Goal: Task Accomplishment & Management: Manage account settings

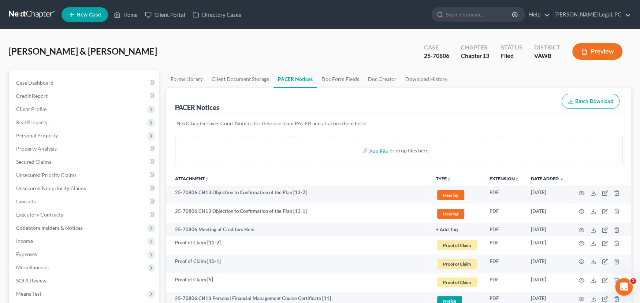
drag, startPoint x: 26, startPoint y: 14, endPoint x: 55, endPoint y: 20, distance: 29.2
click at [26, 14] on link at bounding box center [32, 14] width 47 height 13
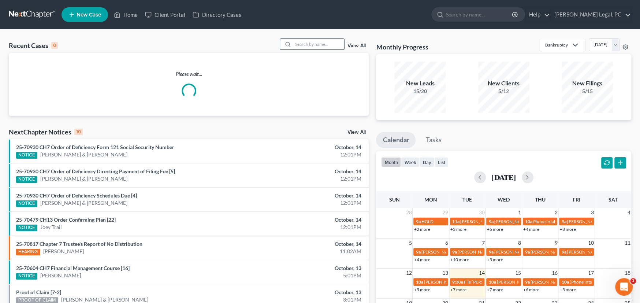
click at [299, 43] on input "search" at bounding box center [318, 44] width 51 height 11
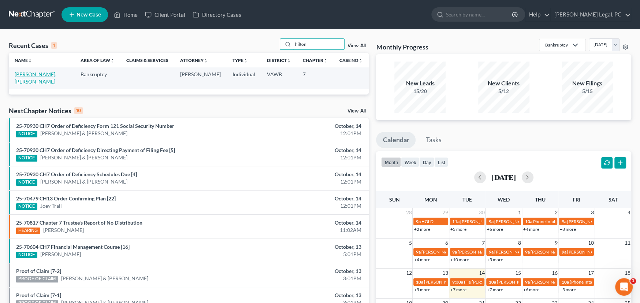
type input "hilton"
click at [32, 73] on link "[PERSON_NAME], [PERSON_NAME]" at bounding box center [36, 78] width 42 height 14
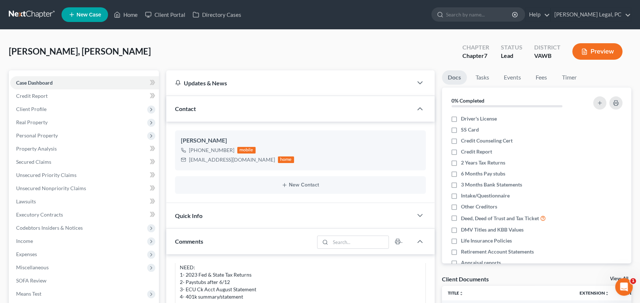
drag, startPoint x: 12, startPoint y: 14, endPoint x: 16, endPoint y: 12, distance: 3.8
click at [12, 14] on link at bounding box center [32, 14] width 47 height 13
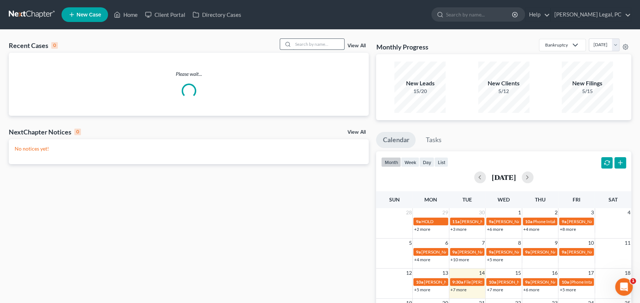
click at [307, 45] on input "search" at bounding box center [318, 44] width 51 height 11
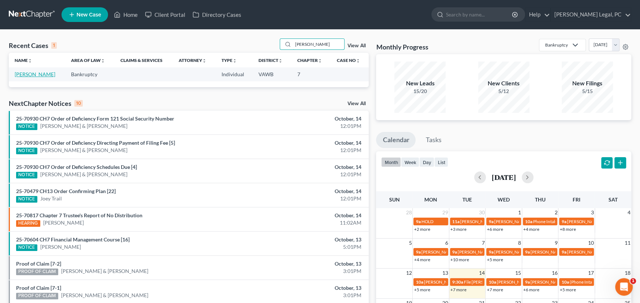
type input "coe"
click at [19, 73] on link "[PERSON_NAME]" at bounding box center [35, 74] width 41 height 6
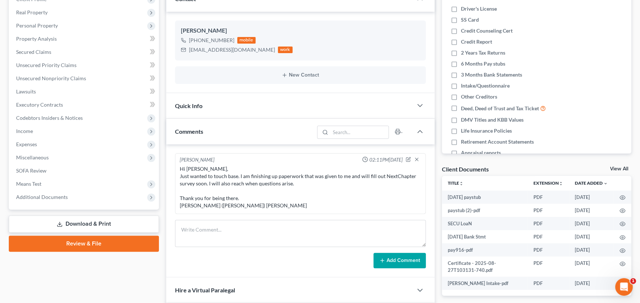
scroll to position [73, 0]
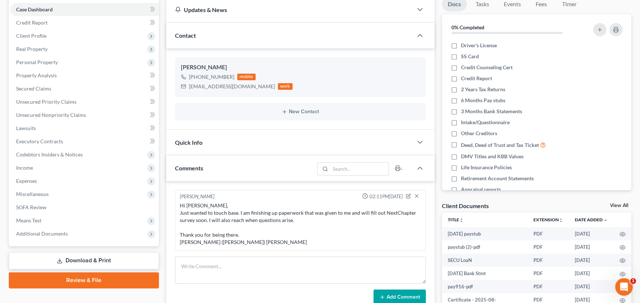
click at [269, 221] on div "Hi Rachel, Just wanted to touch base. I am finishing up paperwork that was give…" at bounding box center [300, 224] width 241 height 44
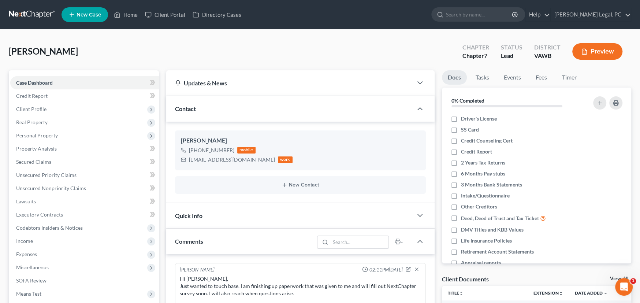
click at [33, 15] on link at bounding box center [32, 14] width 47 height 13
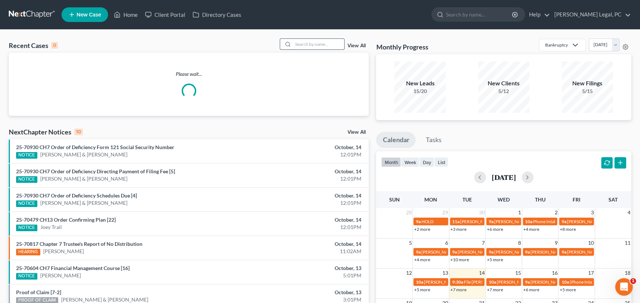
click at [301, 43] on input "search" at bounding box center [318, 44] width 51 height 11
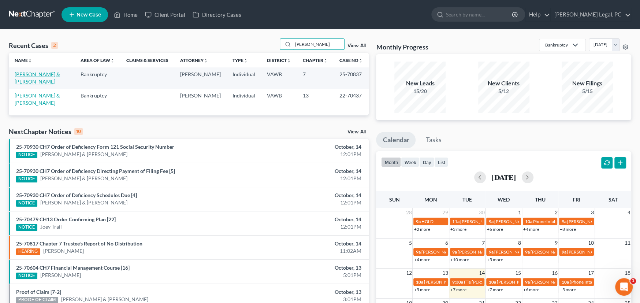
type input "Pugh"
drag, startPoint x: 50, startPoint y: 75, endPoint x: 89, endPoint y: 75, distance: 38.8
click at [50, 75] on link "[PERSON_NAME] & [PERSON_NAME]" at bounding box center [37, 78] width 45 height 14
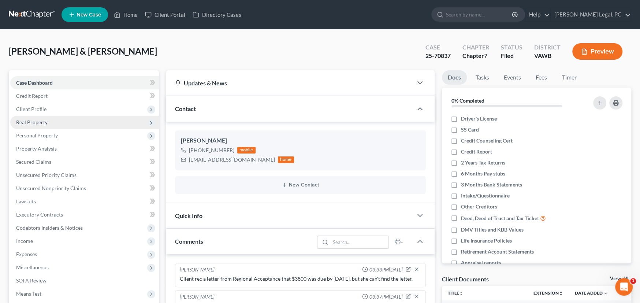
scroll to position [158, 0]
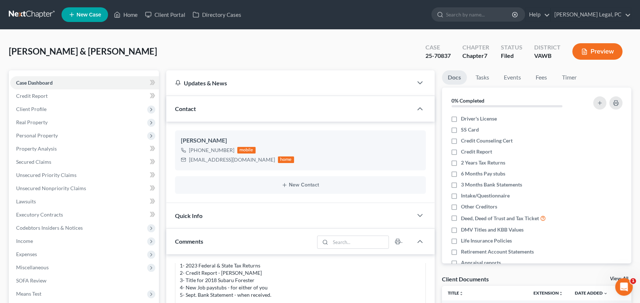
click at [197, 51] on div "Pugh, Franklin & Stephanie Upgraded Case 25-70837 Chapter Chapter 7 Status File…" at bounding box center [320, 54] width 623 height 32
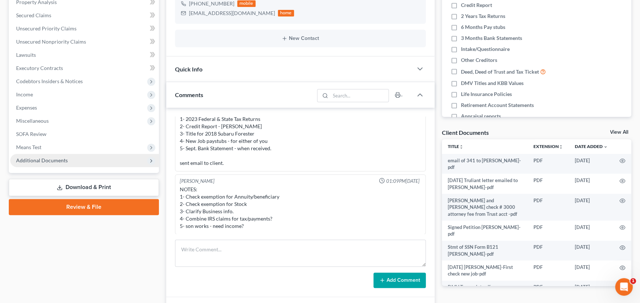
click at [49, 163] on span "Additional Documents" at bounding box center [84, 160] width 149 height 13
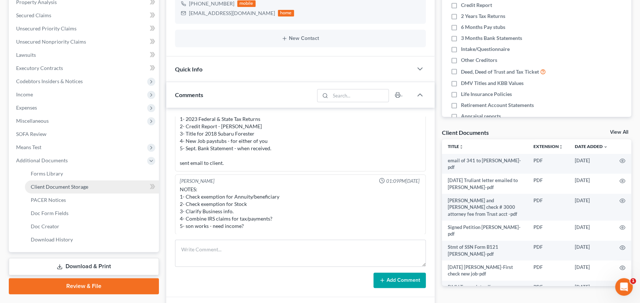
click at [64, 189] on span "Client Document Storage" at bounding box center [60, 187] width 58 height 6
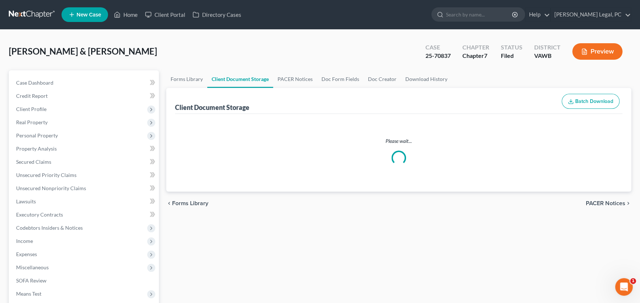
select select "0"
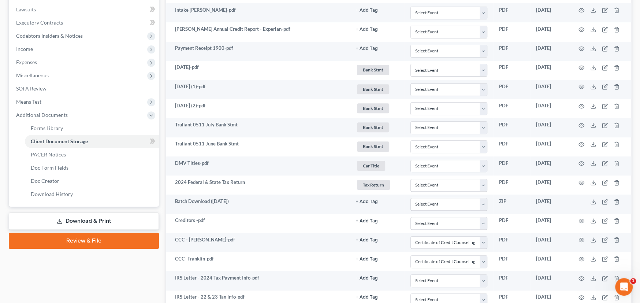
scroll to position [256, 0]
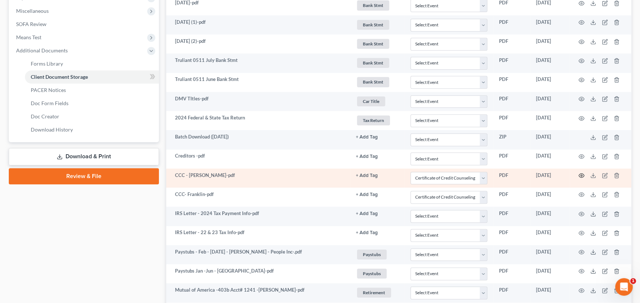
click at [582, 175] on icon "button" at bounding box center [582, 176] width 6 height 6
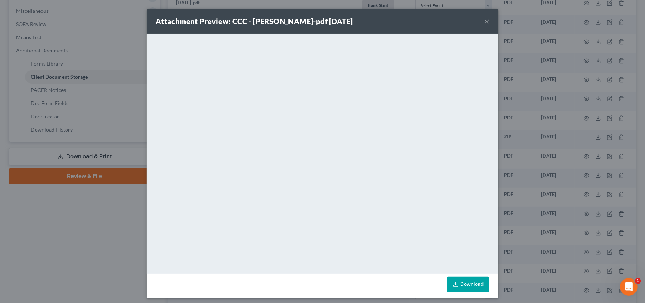
click at [485, 18] on button "×" at bounding box center [487, 21] width 5 height 9
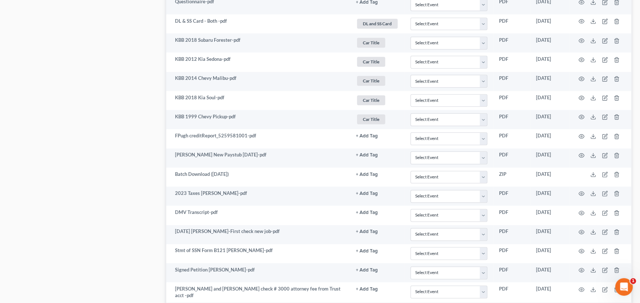
scroll to position [750, 0]
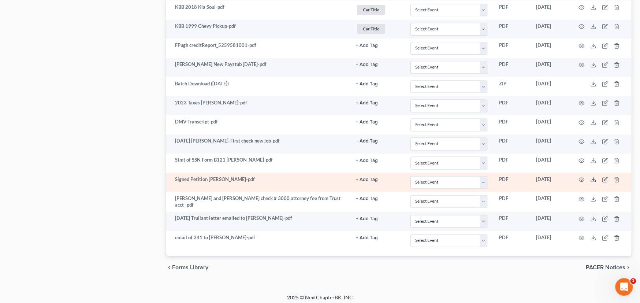
click at [593, 177] on icon at bounding box center [593, 180] width 6 height 6
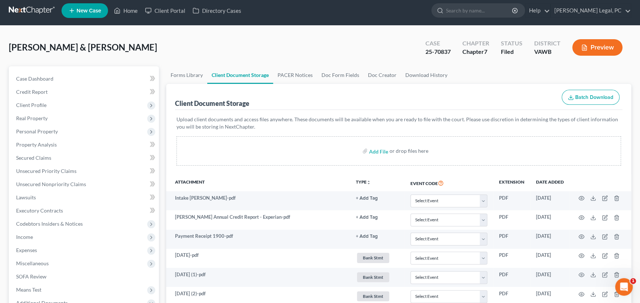
scroll to position [0, 0]
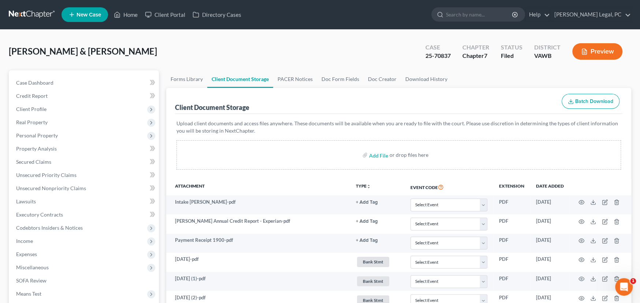
click at [28, 13] on link at bounding box center [32, 14] width 47 height 13
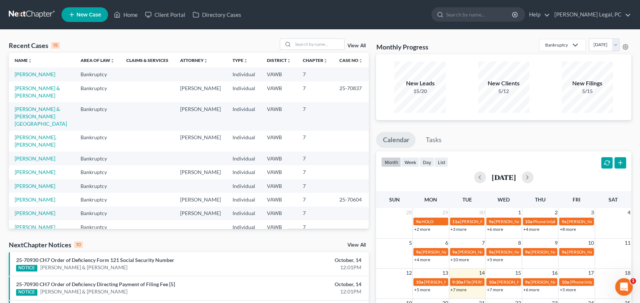
click at [33, 12] on link at bounding box center [32, 14] width 47 height 13
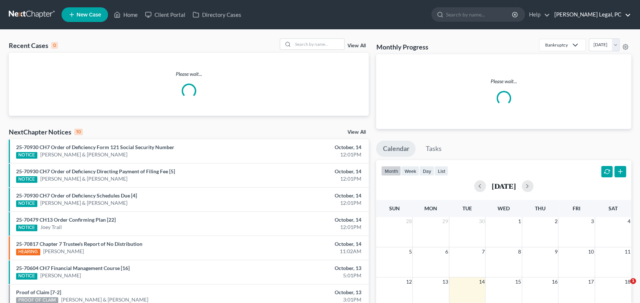
click at [603, 17] on link "[PERSON_NAME] Legal, PC" at bounding box center [591, 14] width 80 height 13
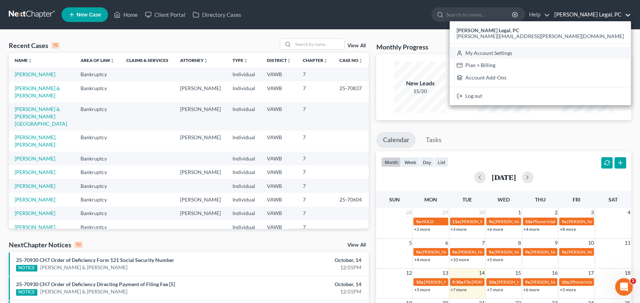
click at [596, 54] on link "My Account Settings" at bounding box center [540, 53] width 181 height 12
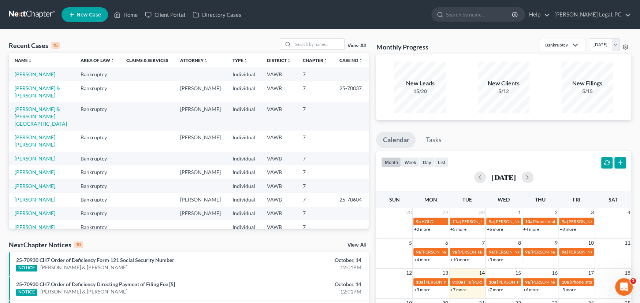
select select "24"
select select "48"
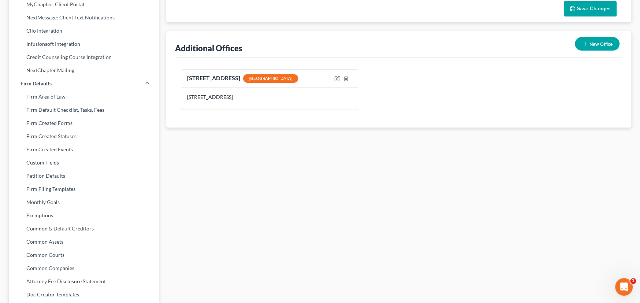
scroll to position [266, 0]
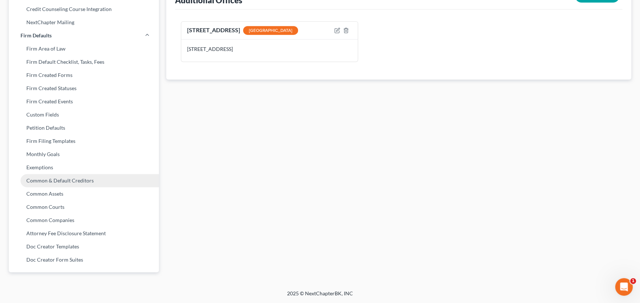
click at [63, 179] on link "Common & Default Creditors" at bounding box center [84, 180] width 150 height 13
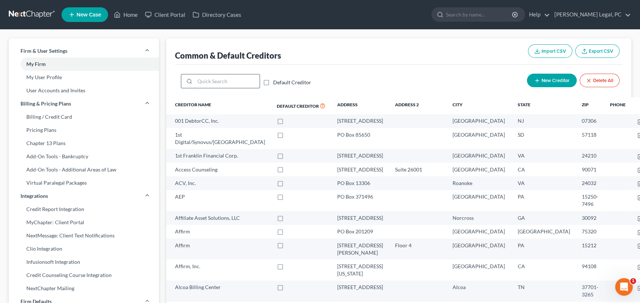
click at [202, 87] on input "search" at bounding box center [227, 81] width 65 height 14
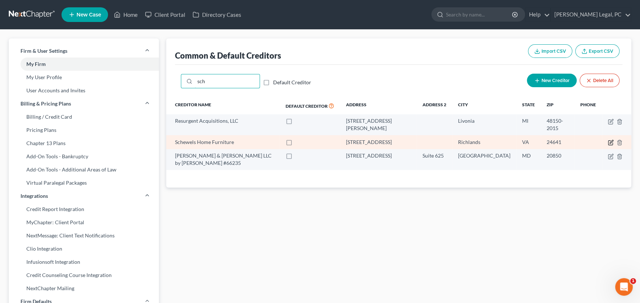
type input "sch"
click at [609, 140] on icon "button" at bounding box center [611, 143] width 6 height 6
select select "48"
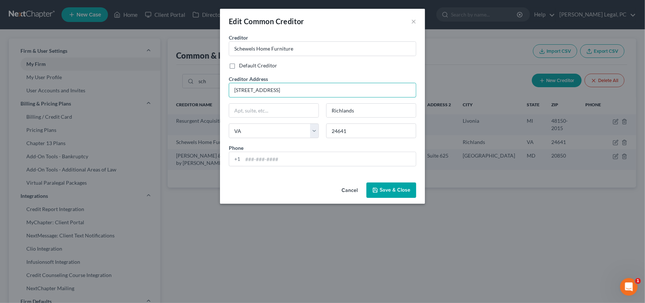
drag, startPoint x: 312, startPoint y: 90, endPoint x: 187, endPoint y: 87, distance: 124.6
click at [187, 87] on div "Edit Common Creditor × Creditor * Schewels Home Furniture Default Creditor Cred…" at bounding box center [322, 151] width 645 height 303
type input "PO Box 6120"
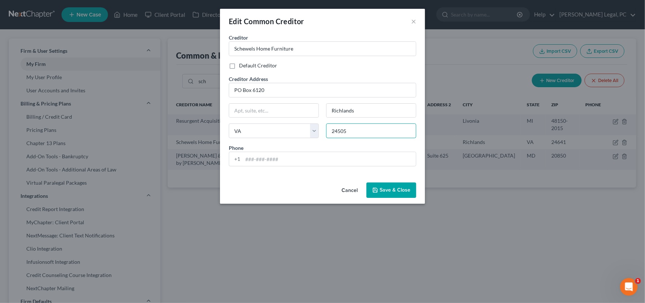
type input "24505"
type input "Lynchburg"
click at [389, 192] on button "Save & Close" at bounding box center [392, 189] width 50 height 15
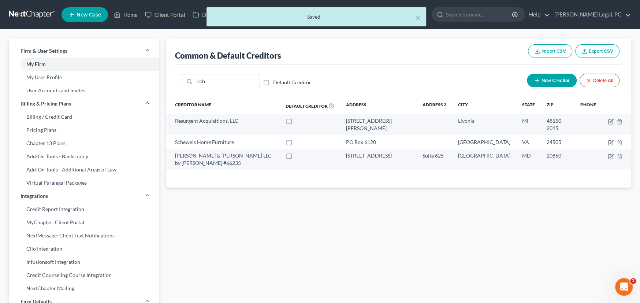
click at [34, 16] on div "× Saved" at bounding box center [316, 18] width 640 height 23
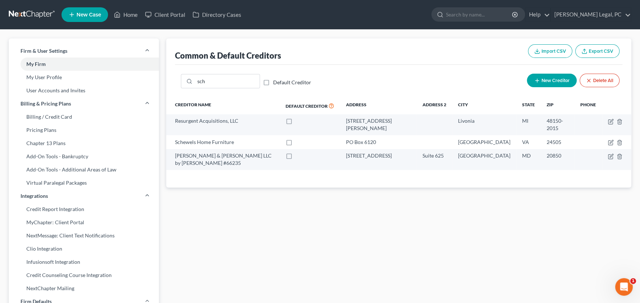
click at [29, 15] on link at bounding box center [32, 14] width 47 height 13
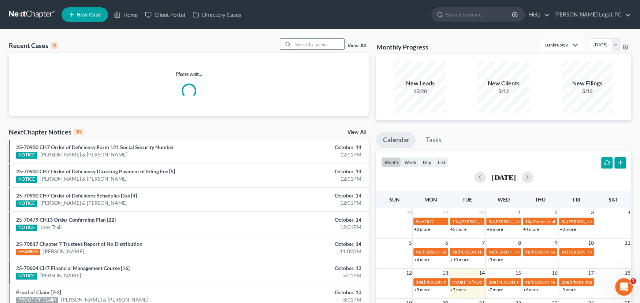
click at [307, 45] on input "search" at bounding box center [318, 44] width 51 height 11
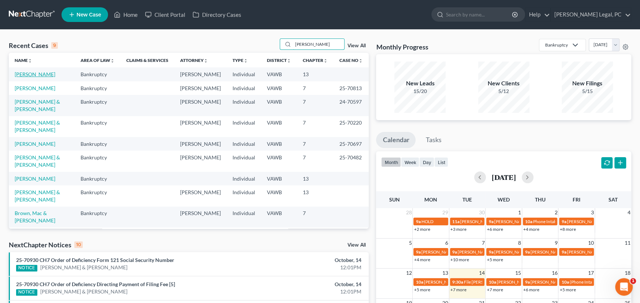
type input "[PERSON_NAME]"
click at [25, 74] on link "[PERSON_NAME]" at bounding box center [35, 74] width 41 height 6
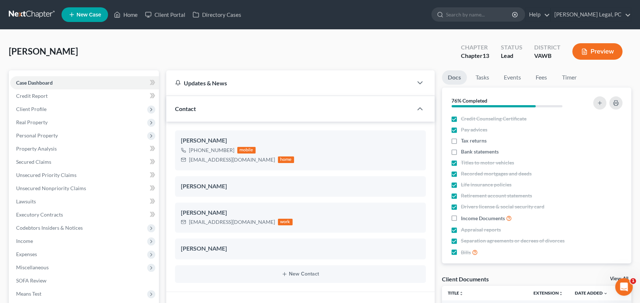
scroll to position [1803, 0]
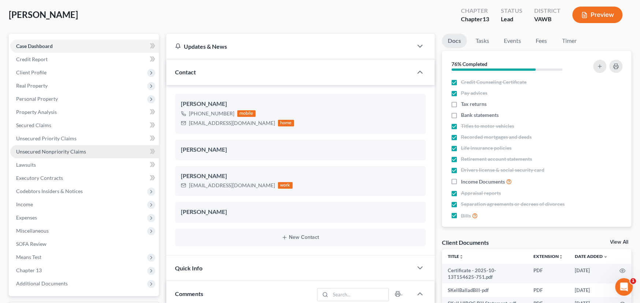
click at [66, 151] on span "Unsecured Nonpriority Claims" at bounding box center [51, 151] width 70 height 6
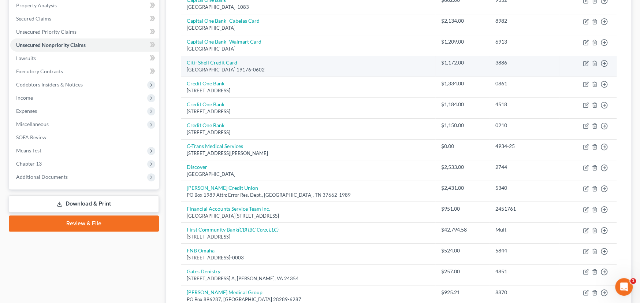
scroll to position [147, 0]
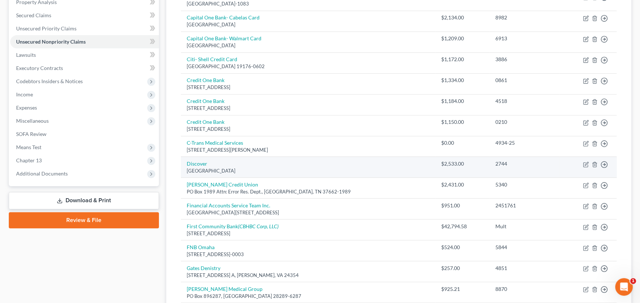
click at [238, 166] on td "Discover [GEOGRAPHIC_DATA]" at bounding box center [308, 167] width 255 height 21
click at [585, 163] on icon "button" at bounding box center [586, 165] width 6 height 6
select select "28"
select select "2"
select select "0"
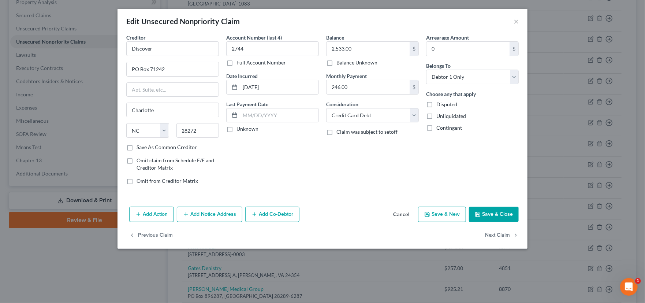
click at [446, 214] on button "Save & New" at bounding box center [442, 214] width 48 height 15
select select "0"
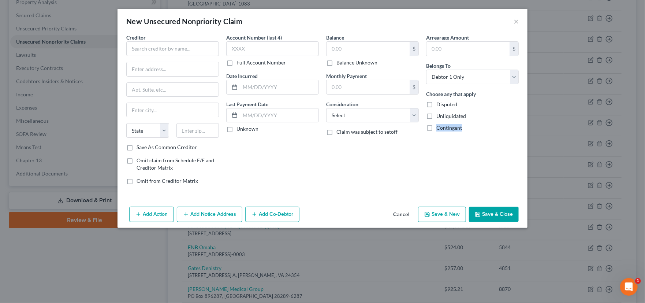
click at [446, 214] on div "New Unsecured Nonpriority Claim × Creditor * State [US_STATE] AK AR AZ [GEOGRAP…" at bounding box center [322, 151] width 645 height 303
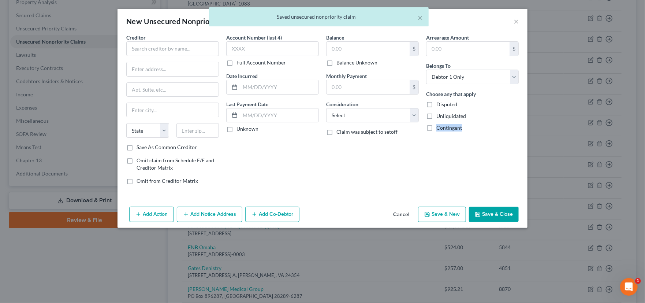
click at [481, 214] on icon "button" at bounding box center [478, 214] width 6 height 6
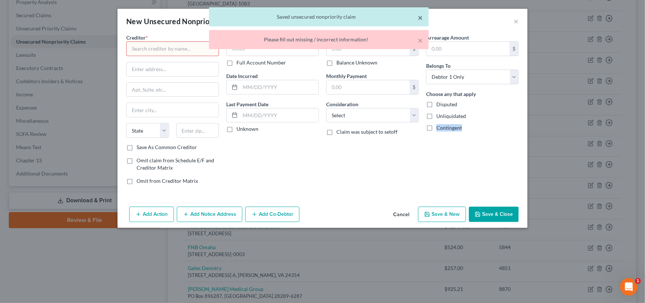
click at [421, 19] on button "×" at bounding box center [420, 17] width 5 height 9
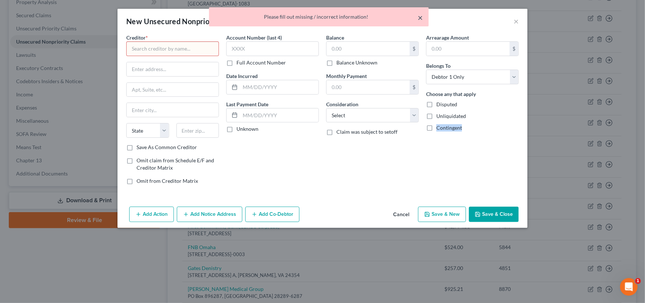
click at [421, 20] on button "×" at bounding box center [420, 17] width 5 height 9
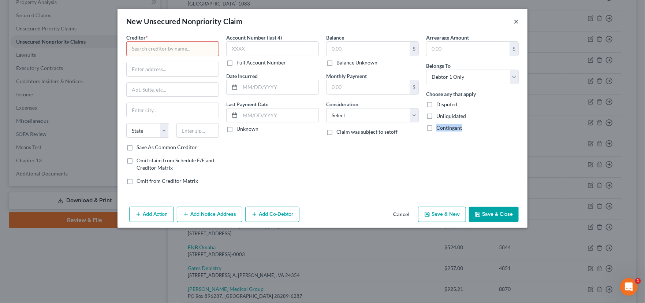
click at [515, 21] on button "×" at bounding box center [516, 21] width 5 height 9
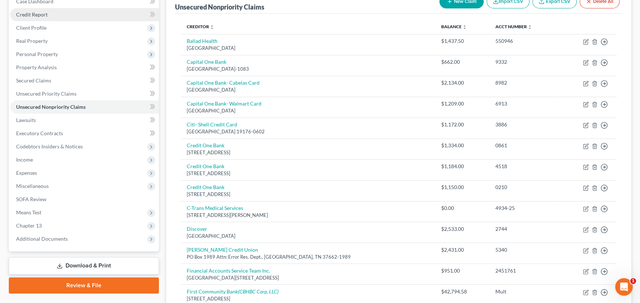
scroll to position [0, 0]
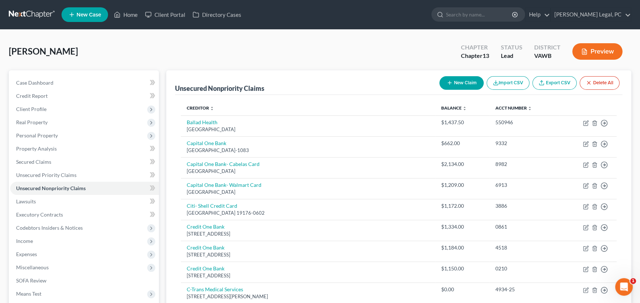
click at [38, 12] on link at bounding box center [32, 14] width 47 height 13
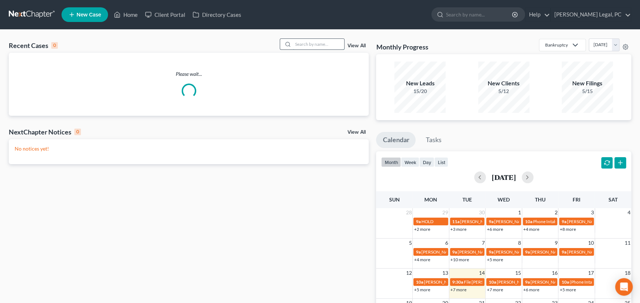
click at [311, 39] on input "search" at bounding box center [318, 44] width 51 height 11
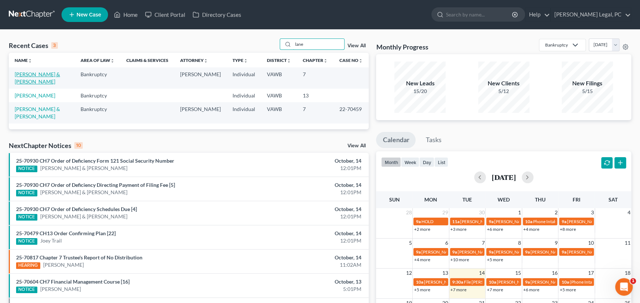
type input "lane"
click at [60, 76] on link "[PERSON_NAME] & [PERSON_NAME]" at bounding box center [37, 78] width 45 height 14
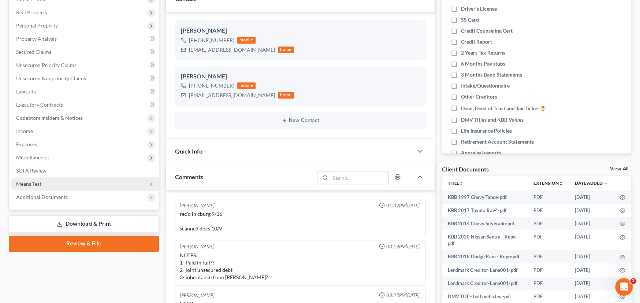
scroll to position [54, 0]
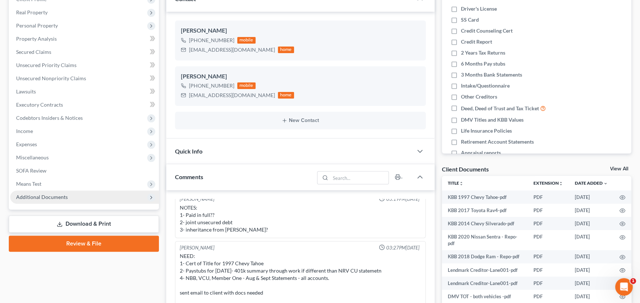
click at [34, 195] on span "Additional Documents" at bounding box center [42, 197] width 52 height 6
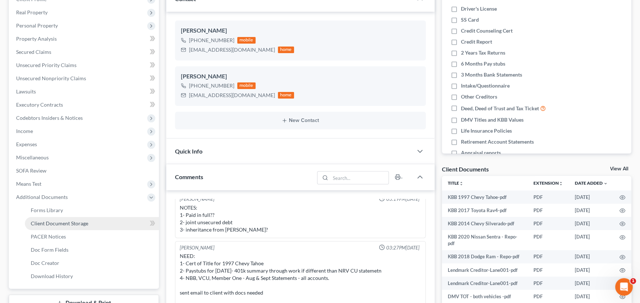
drag, startPoint x: 49, startPoint y: 220, endPoint x: 107, endPoint y: 224, distance: 58.0
click at [49, 220] on span "Client Document Storage" at bounding box center [60, 223] width 58 height 6
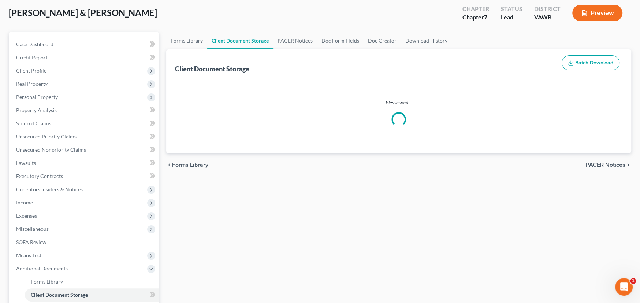
select select "0"
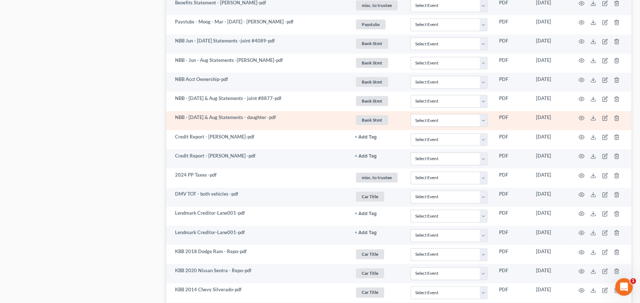
scroll to position [575, 0]
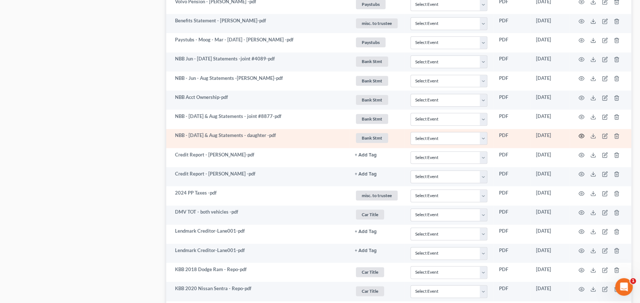
click at [582, 135] on circle "button" at bounding box center [581, 135] width 1 height 1
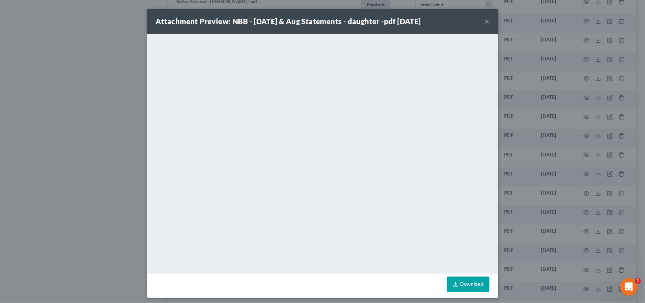
click at [485, 21] on button "×" at bounding box center [487, 21] width 5 height 9
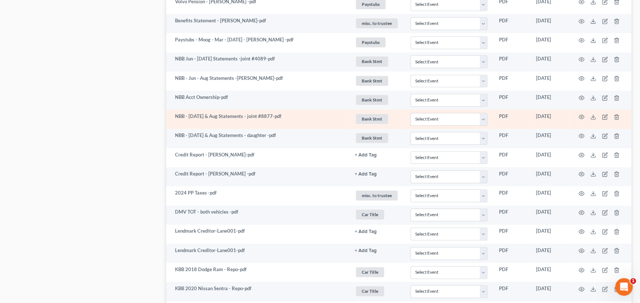
click at [585, 114] on td at bounding box center [601, 119] width 62 height 19
click at [582, 116] on circle "button" at bounding box center [581, 116] width 1 height 1
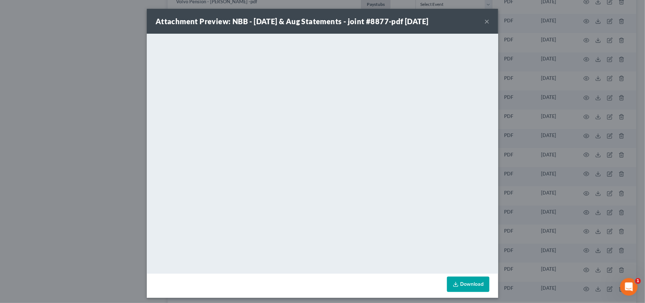
click at [485, 21] on button "×" at bounding box center [487, 21] width 5 height 9
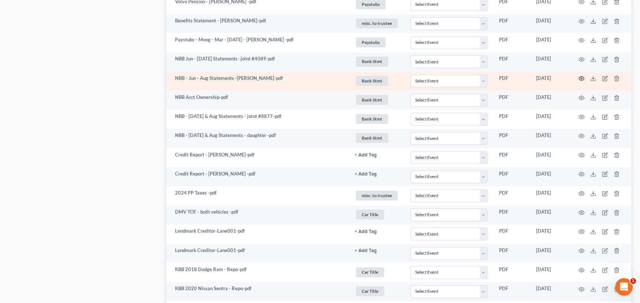
click at [581, 78] on circle "button" at bounding box center [581, 78] width 1 height 1
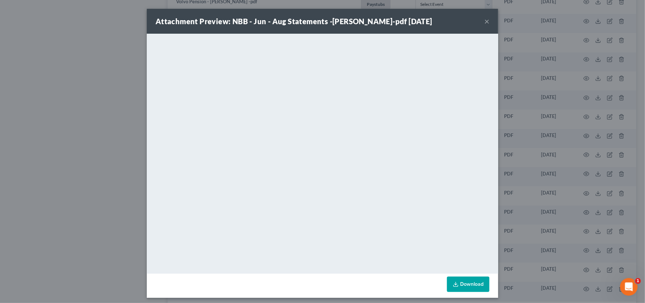
click at [486, 21] on button "×" at bounding box center [487, 21] width 5 height 9
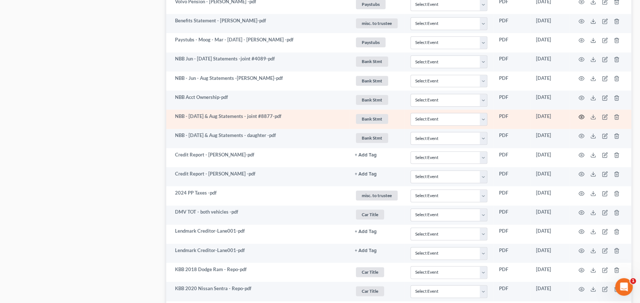
click at [580, 114] on icon "button" at bounding box center [582, 117] width 6 height 6
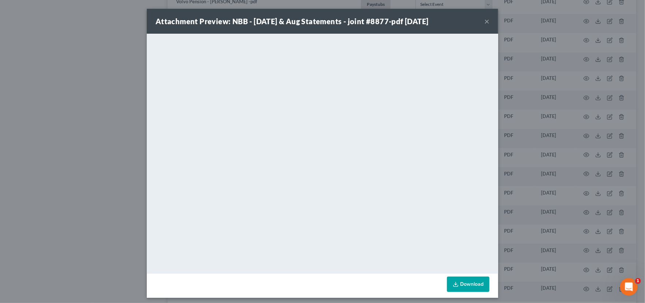
click at [485, 21] on button "×" at bounding box center [487, 21] width 5 height 9
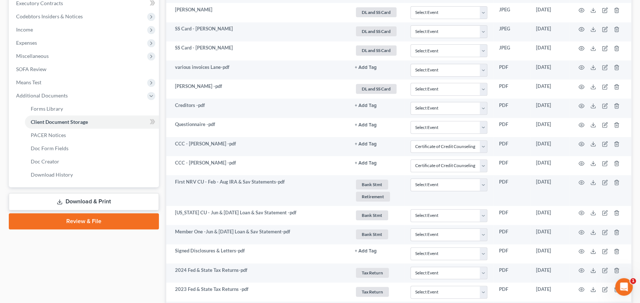
scroll to position [136, 0]
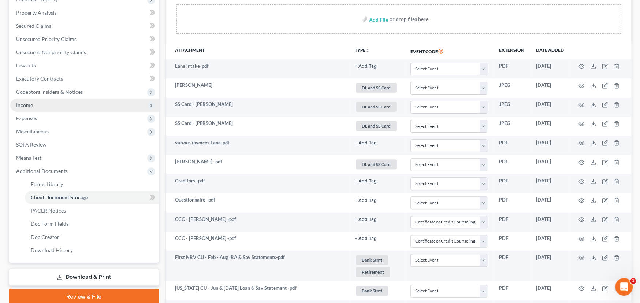
click at [29, 106] on span "Income" at bounding box center [24, 105] width 17 height 6
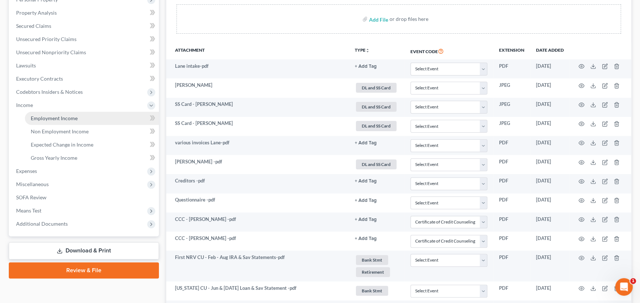
click at [68, 121] on link "Employment Income" at bounding box center [92, 118] width 134 height 13
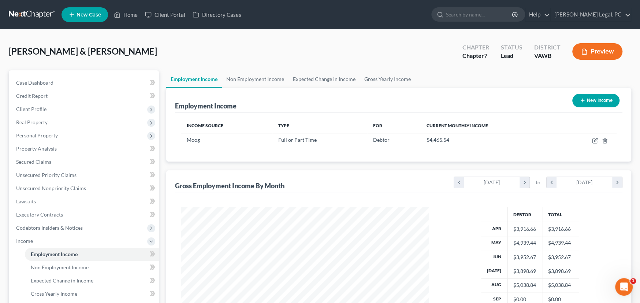
scroll to position [131, 263]
click at [265, 82] on link "Non Employment Income" at bounding box center [255, 79] width 67 height 18
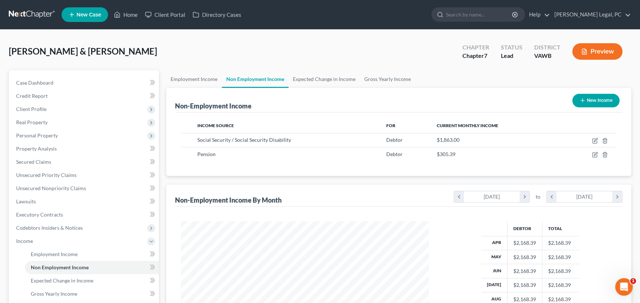
click at [18, 12] on link at bounding box center [32, 14] width 47 height 13
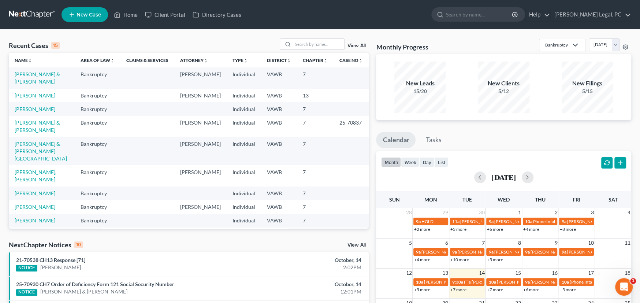
click at [33, 92] on link "[PERSON_NAME]" at bounding box center [35, 95] width 41 height 6
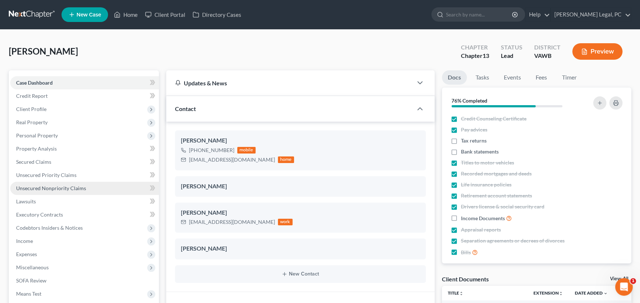
scroll to position [1803, 0]
click at [46, 189] on span "Unsecured Nonpriority Claims" at bounding box center [51, 188] width 70 height 6
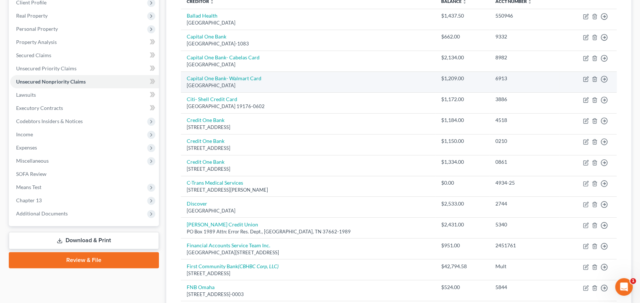
scroll to position [110, 0]
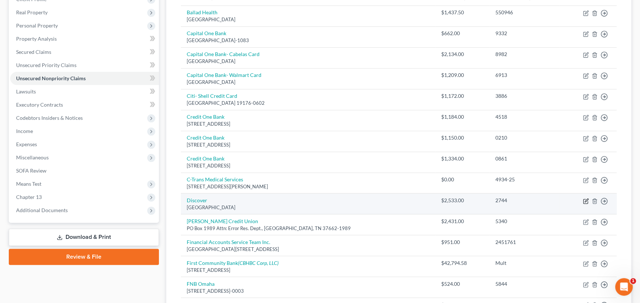
click at [585, 199] on icon "button" at bounding box center [586, 201] width 6 height 6
select select "28"
select select "2"
select select "0"
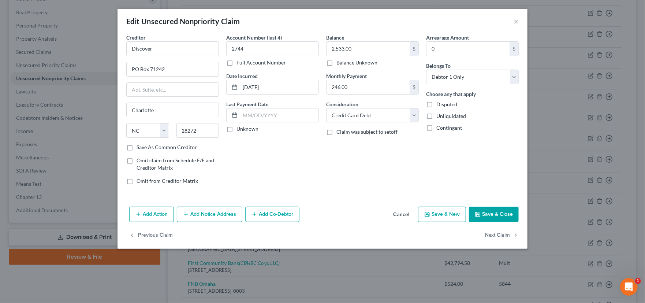
click at [513, 19] on div "Edit Unsecured Nonpriority Claim ×" at bounding box center [323, 21] width 410 height 25
click at [515, 21] on button "×" at bounding box center [516, 21] width 5 height 9
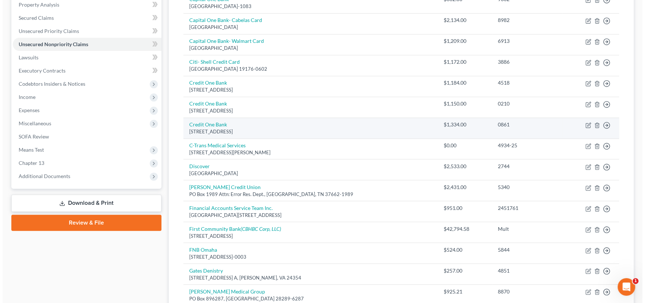
scroll to position [147, 0]
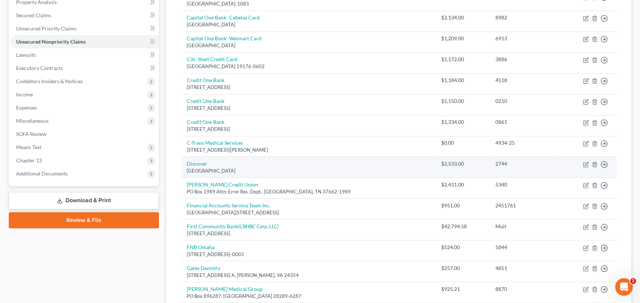
click at [297, 167] on div "PO Box 71242, Charlotte, NC 28272" at bounding box center [308, 170] width 243 height 7
click at [585, 163] on icon "button" at bounding box center [586, 165] width 6 height 6
select select "28"
select select "2"
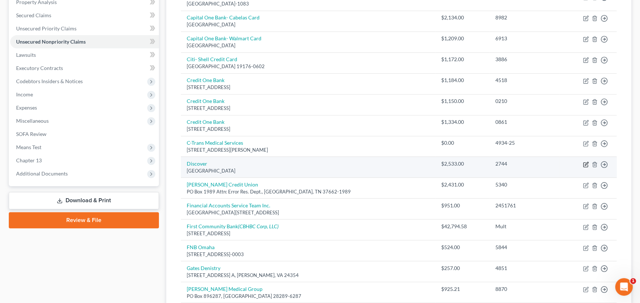
select select "0"
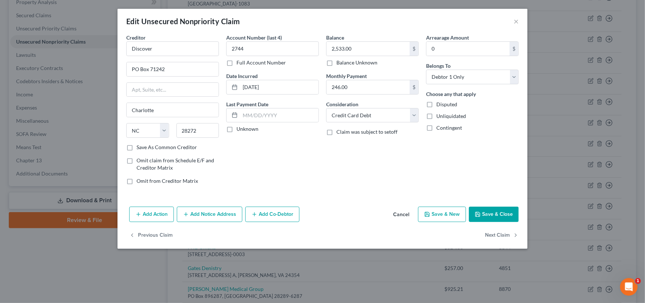
click at [199, 214] on button "Add Notice Address" at bounding box center [210, 214] width 66 height 15
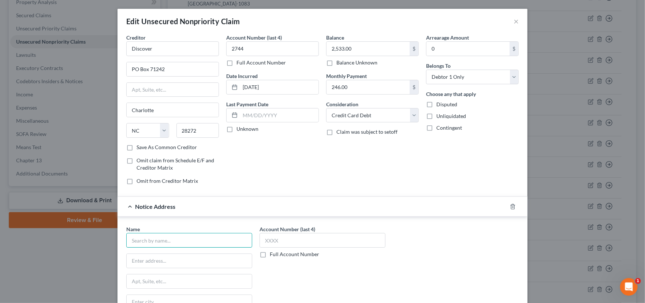
click at [165, 242] on input "text" at bounding box center [189, 240] width 126 height 15
type input "Estate Information Services LLC"
type input "d"
type input "EIS Management"
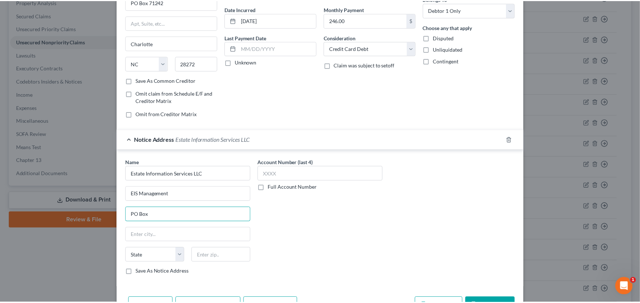
scroll to position [73, 0]
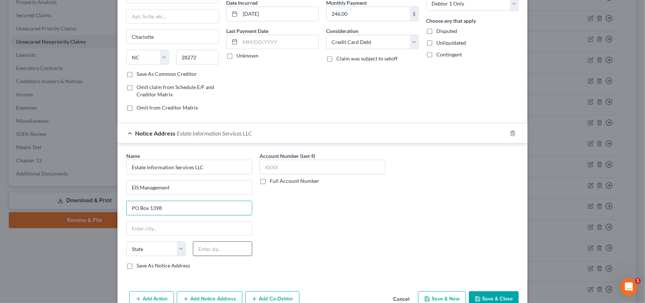
type input "PO Box 1398"
click at [197, 249] on input "text" at bounding box center [222, 248] width 59 height 15
type input "43068"
type input "Reynoldsburg"
select select "36"
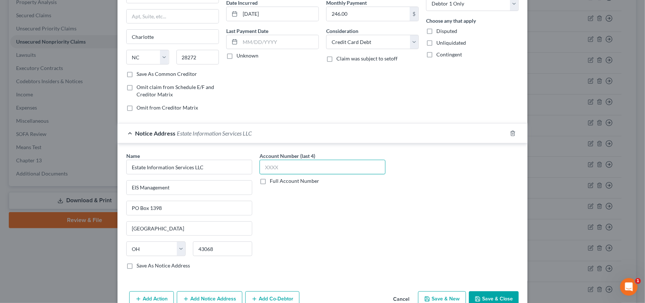
click at [292, 167] on input "text" at bounding box center [323, 167] width 126 height 15
type input "5581"
click at [498, 296] on button "Save & Close" at bounding box center [494, 298] width 50 height 15
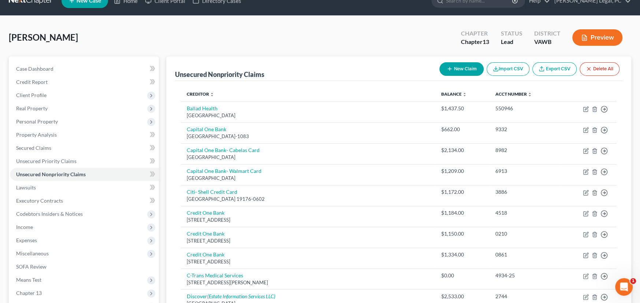
scroll to position [0, 0]
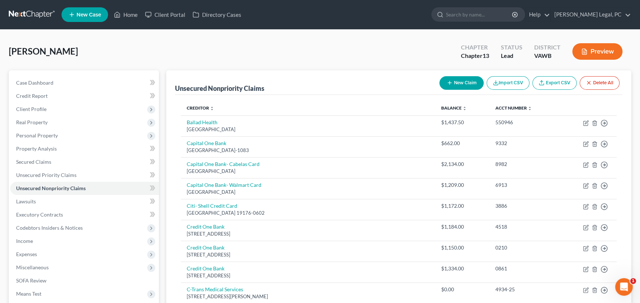
click at [24, 10] on link at bounding box center [32, 14] width 47 height 13
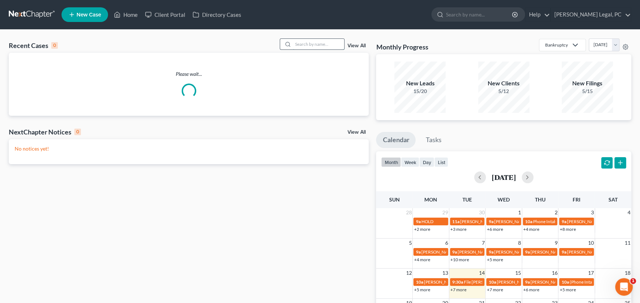
click at [317, 42] on input "search" at bounding box center [318, 44] width 51 height 11
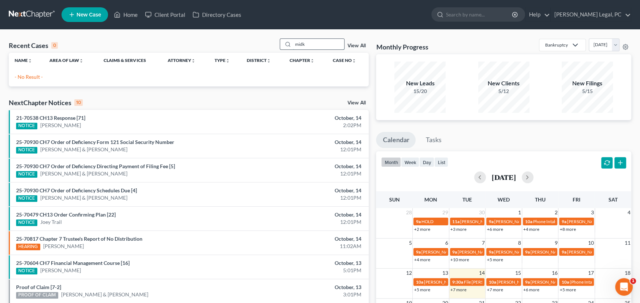
drag, startPoint x: 307, startPoint y: 44, endPoint x: 282, endPoint y: 42, distance: 25.0
click at [282, 42] on div "midk" at bounding box center [312, 43] width 65 height 11
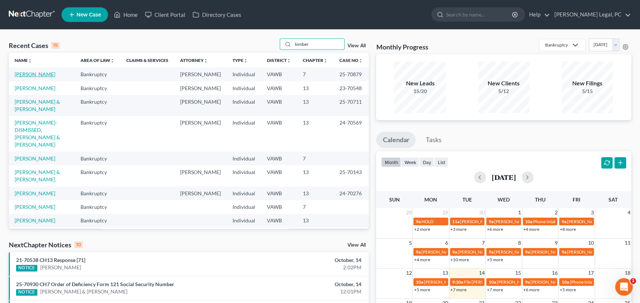
type input "kimber"
click at [29, 76] on link "[PERSON_NAME]" at bounding box center [35, 74] width 41 height 6
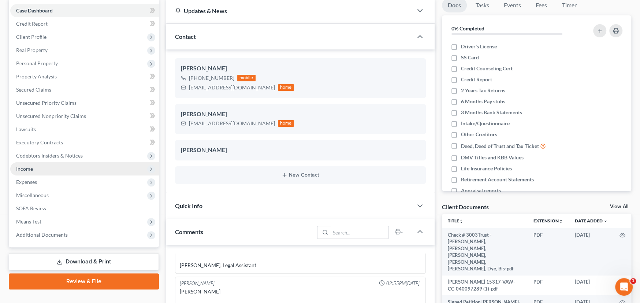
scroll to position [73, 0]
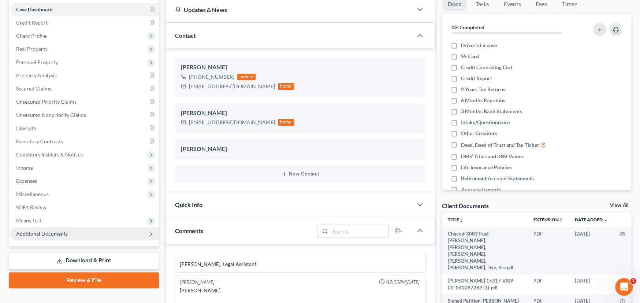
click at [49, 232] on span "Additional Documents" at bounding box center [42, 233] width 52 height 6
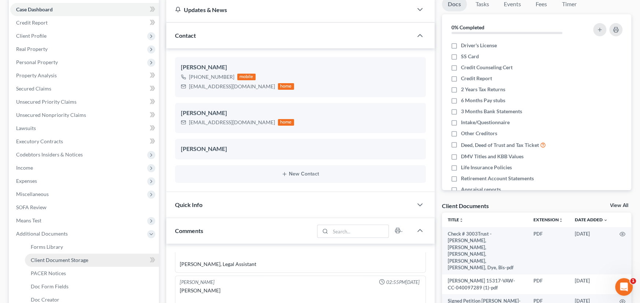
click at [52, 261] on span "Client Document Storage" at bounding box center [60, 260] width 58 height 6
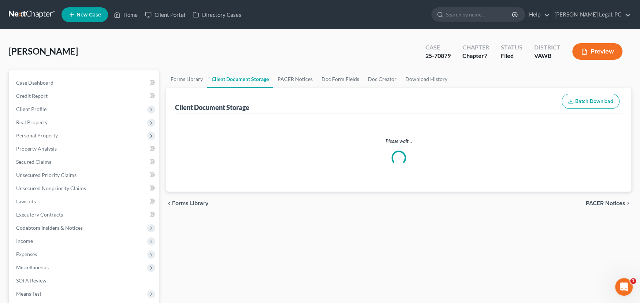
select select "0"
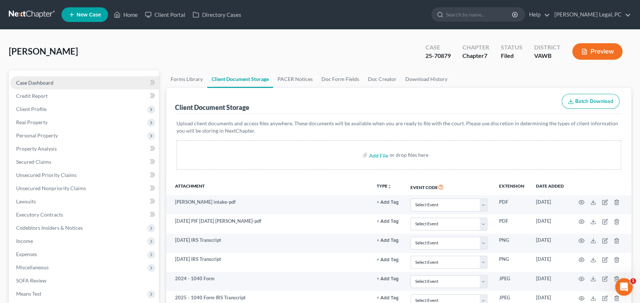
click at [35, 84] on span "Case Dashboard" at bounding box center [34, 82] width 37 height 6
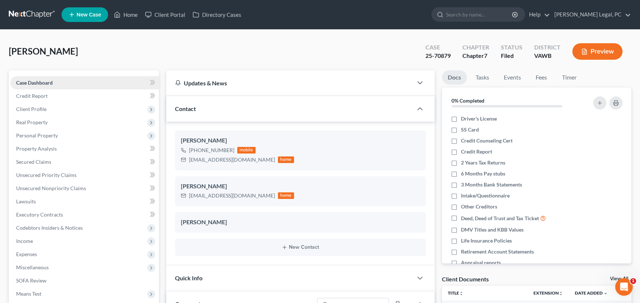
scroll to position [448, 0]
click at [35, 90] on link "Credit Report" at bounding box center [84, 95] width 149 height 13
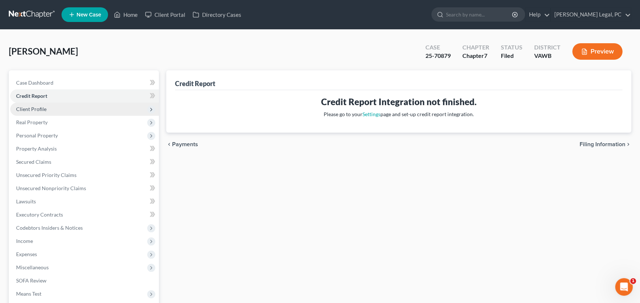
click at [35, 108] on span "Client Profile" at bounding box center [31, 109] width 30 height 6
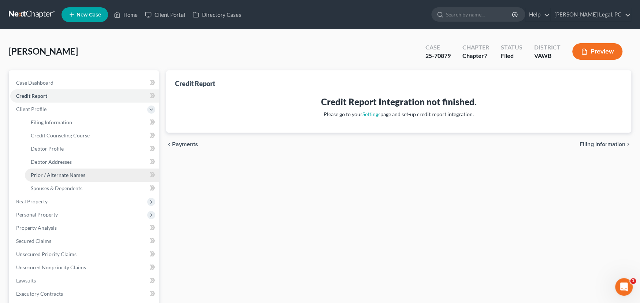
click at [52, 176] on span "Prior / Alternate Names" at bounding box center [58, 175] width 55 height 6
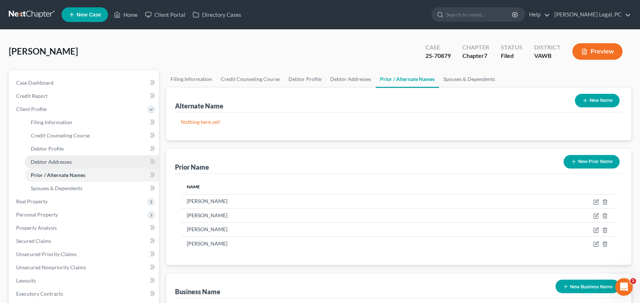
scroll to position [147, 0]
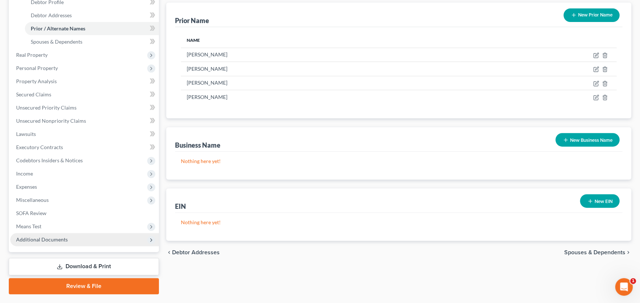
click at [58, 237] on span "Additional Documents" at bounding box center [42, 239] width 52 height 6
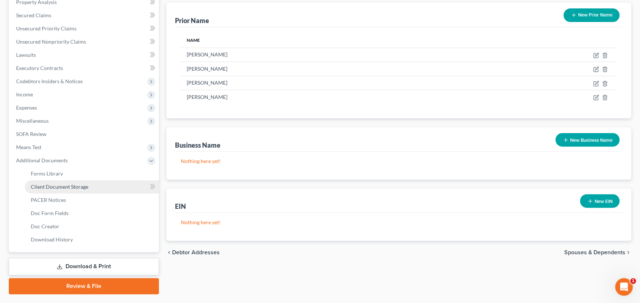
click at [76, 186] on span "Client Document Storage" at bounding box center [60, 187] width 58 height 6
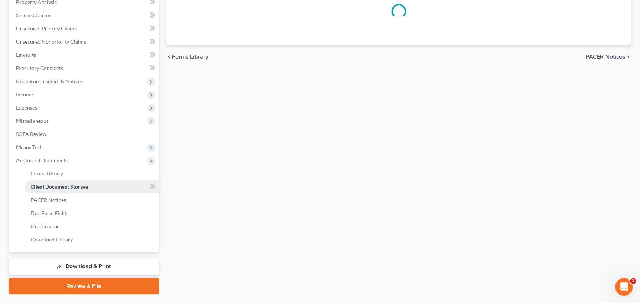
scroll to position [50, 0]
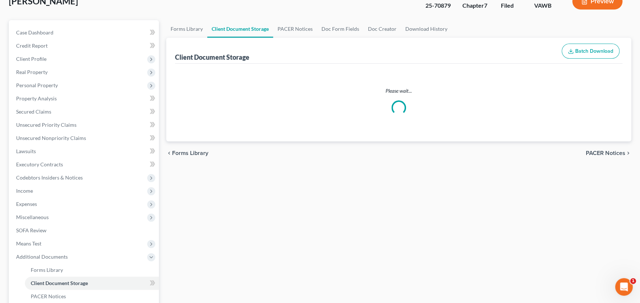
select select "0"
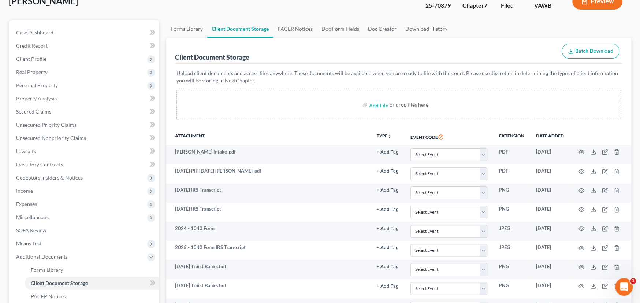
scroll to position [0, 0]
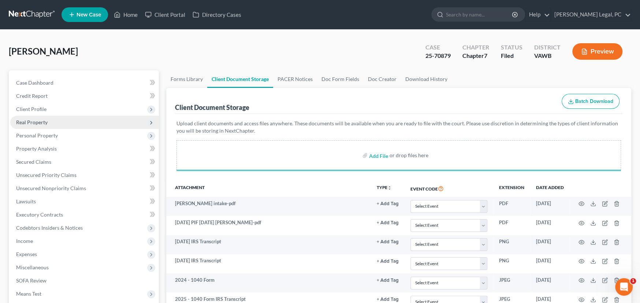
select select "0"
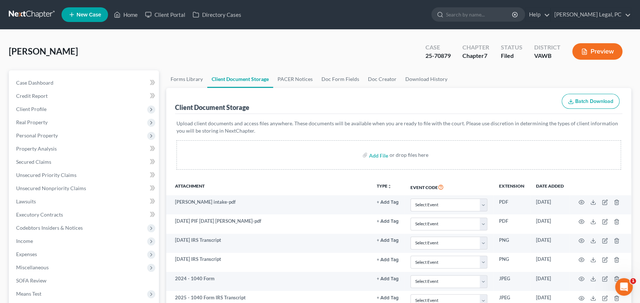
click at [29, 15] on link at bounding box center [32, 14] width 47 height 13
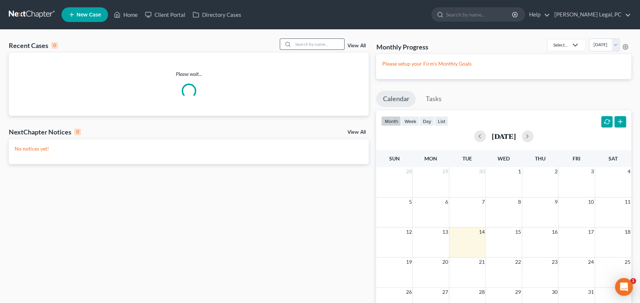
click at [299, 46] on input "search" at bounding box center [318, 44] width 51 height 11
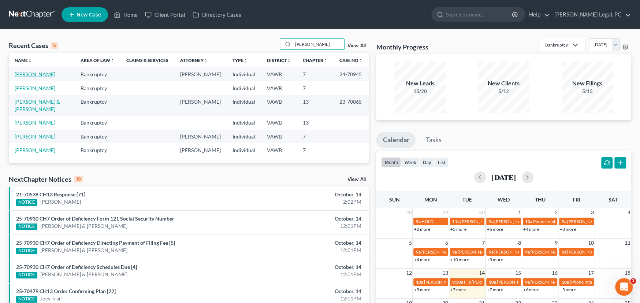
type input "[PERSON_NAME]"
click at [35, 73] on link "[PERSON_NAME]" at bounding box center [35, 74] width 41 height 6
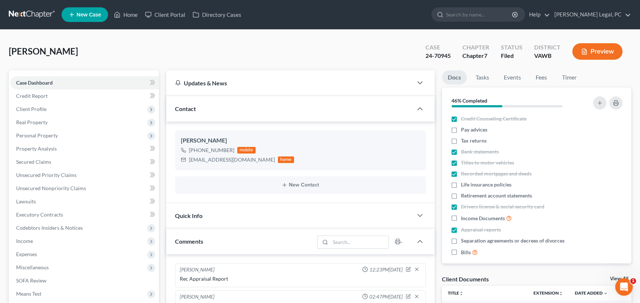
scroll to position [153, 0]
click at [25, 19] on link at bounding box center [32, 14] width 47 height 13
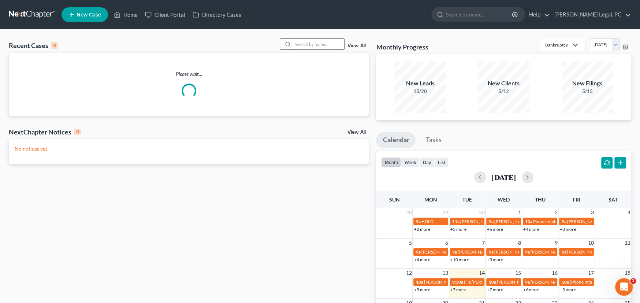
click at [310, 46] on input "search" at bounding box center [318, 44] width 51 height 11
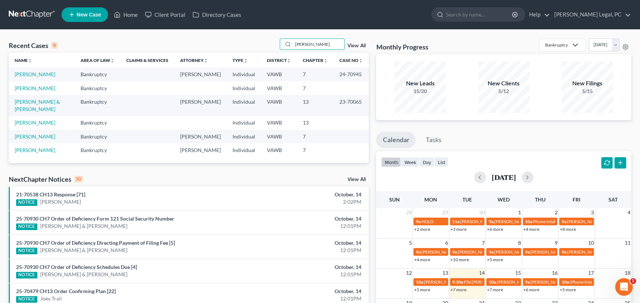
drag, startPoint x: 321, startPoint y: 46, endPoint x: 252, endPoint y: 40, distance: 69.1
click at [253, 40] on div "Recent Cases 6 [PERSON_NAME] View All" at bounding box center [189, 45] width 360 height 14
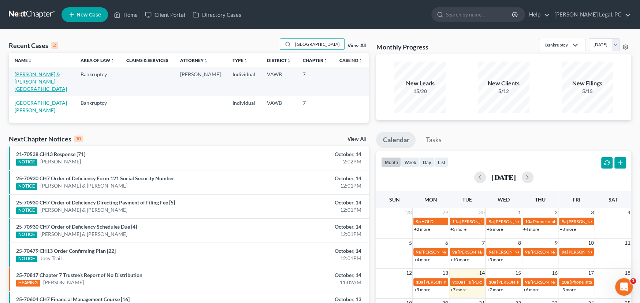
type input "[GEOGRAPHIC_DATA]"
click at [32, 82] on link "[PERSON_NAME] & [PERSON_NAME][GEOGRAPHIC_DATA]" at bounding box center [41, 81] width 52 height 21
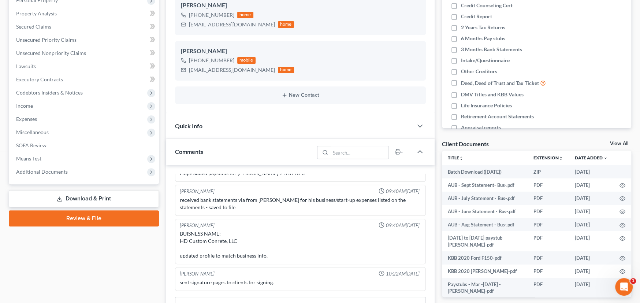
scroll to position [147, 0]
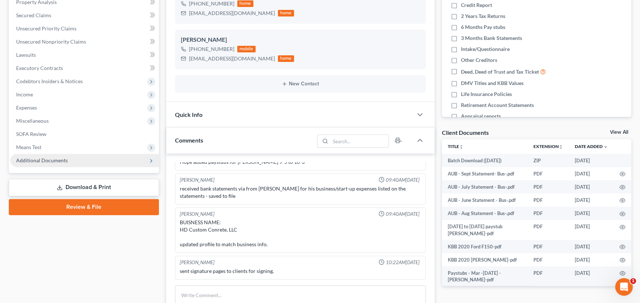
click at [32, 159] on span "Additional Documents" at bounding box center [42, 160] width 52 height 6
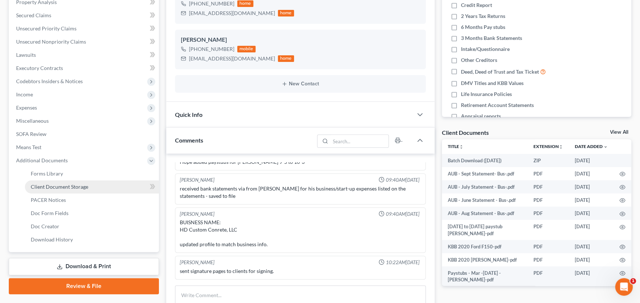
click at [48, 188] on span "Client Document Storage" at bounding box center [60, 187] width 58 height 6
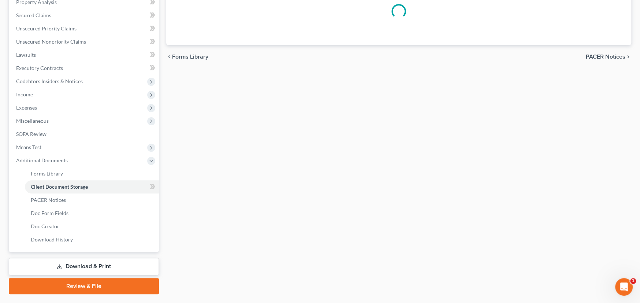
scroll to position [50, 0]
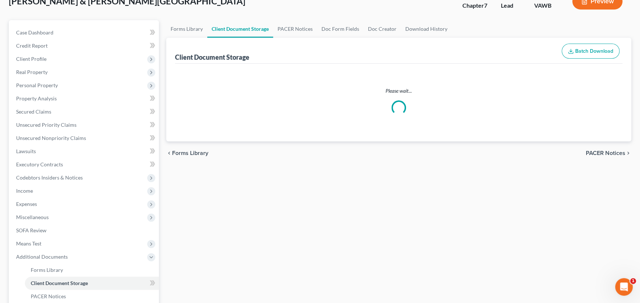
select select "0"
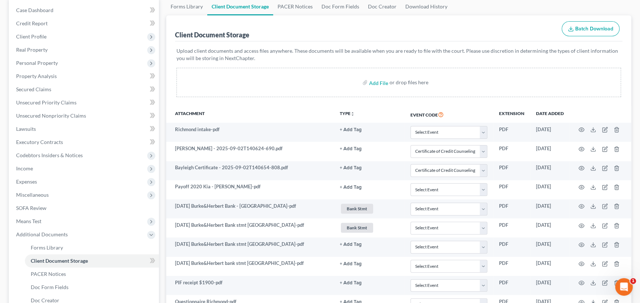
scroll to position [0, 0]
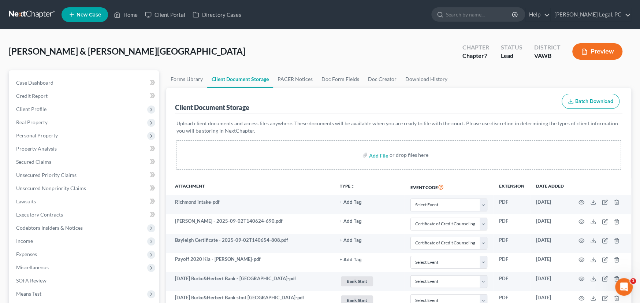
click at [27, 13] on link at bounding box center [32, 14] width 47 height 13
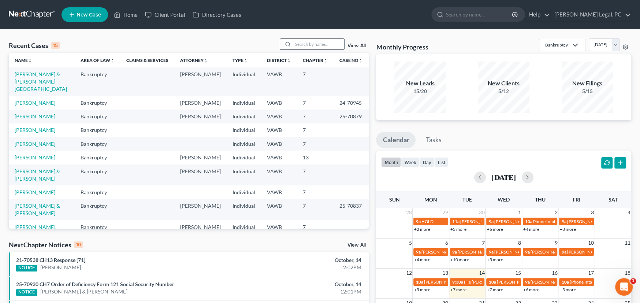
click at [317, 40] on input "search" at bounding box center [318, 44] width 51 height 11
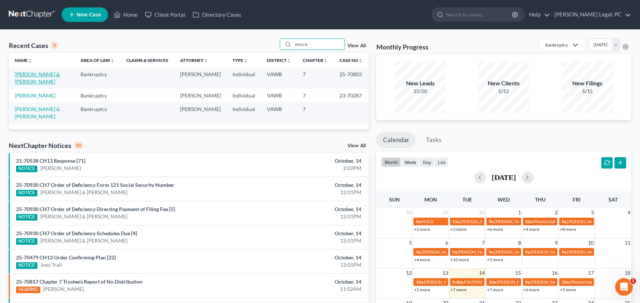
type input "mccra"
click at [30, 74] on link "[PERSON_NAME] & [PERSON_NAME]" at bounding box center [37, 78] width 45 height 14
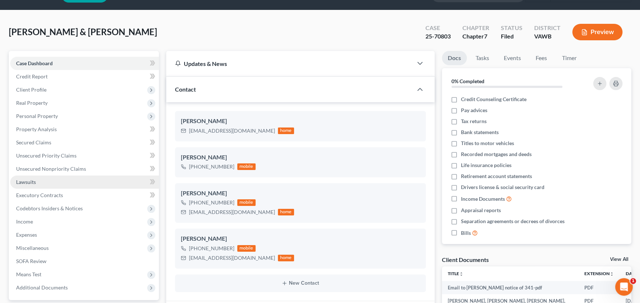
scroll to position [110, 0]
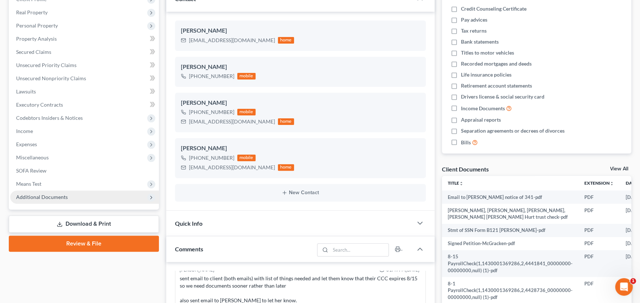
click at [54, 198] on span "Additional Documents" at bounding box center [42, 197] width 52 height 6
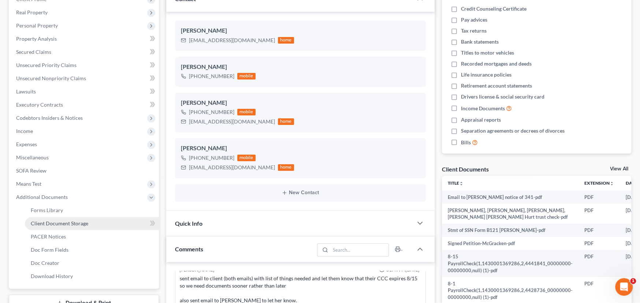
click at [59, 223] on span "Client Document Storage" at bounding box center [60, 223] width 58 height 6
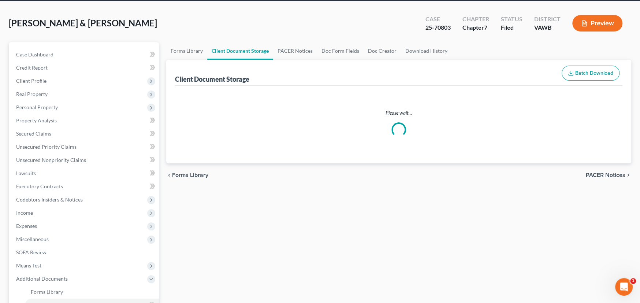
select select "0"
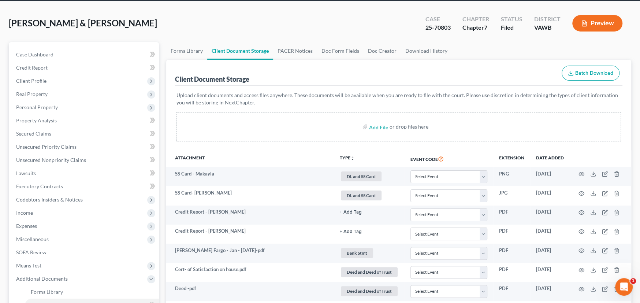
scroll to position [0, 0]
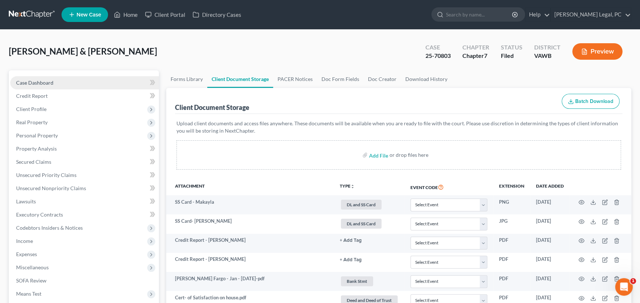
select select "0"
click at [25, 82] on span "Case Dashboard" at bounding box center [34, 82] width 37 height 6
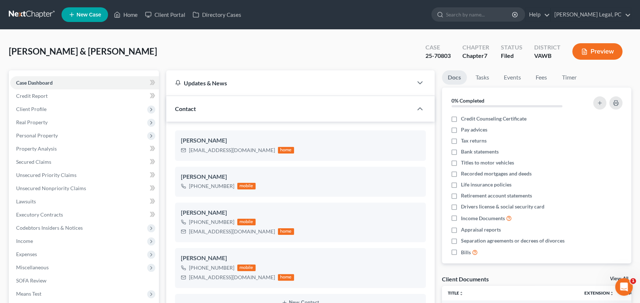
scroll to position [517, 0]
click at [32, 12] on link at bounding box center [32, 14] width 47 height 13
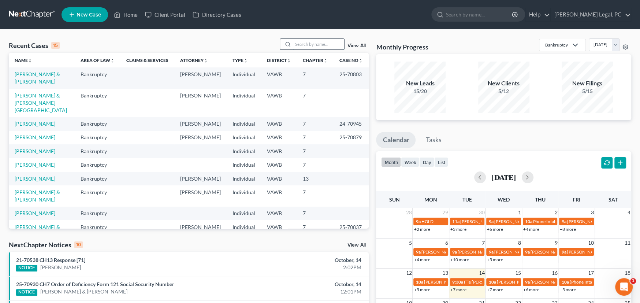
click at [309, 43] on input "search" at bounding box center [318, 44] width 51 height 11
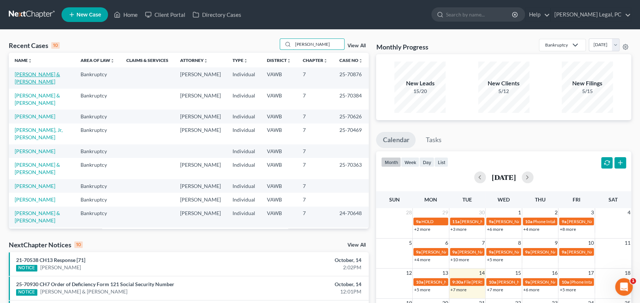
type input "[PERSON_NAME]"
click at [47, 73] on link "[PERSON_NAME] & [PERSON_NAME]" at bounding box center [37, 78] width 45 height 14
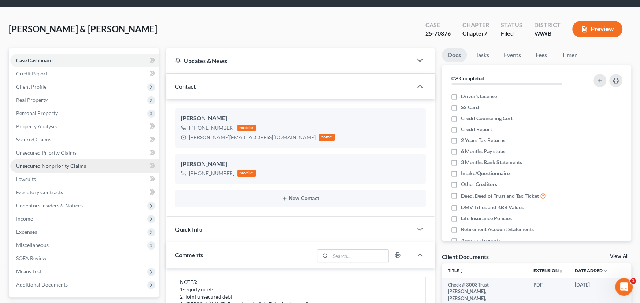
scroll to position [110, 0]
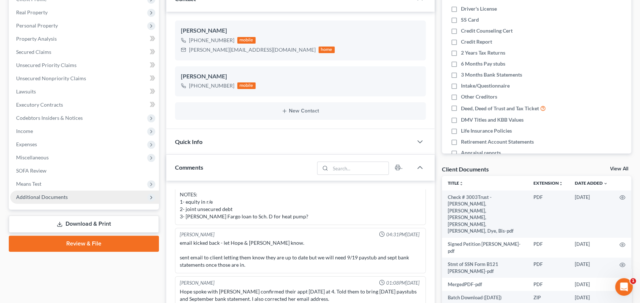
click at [54, 197] on span "Additional Documents" at bounding box center [42, 197] width 52 height 6
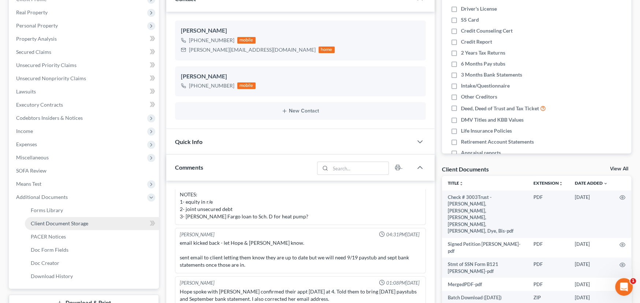
click at [56, 220] on span "Client Document Storage" at bounding box center [60, 223] width 58 height 6
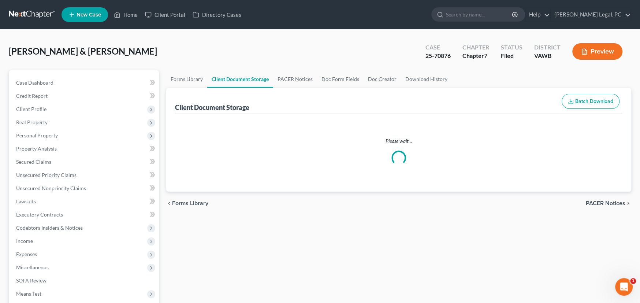
select select "0"
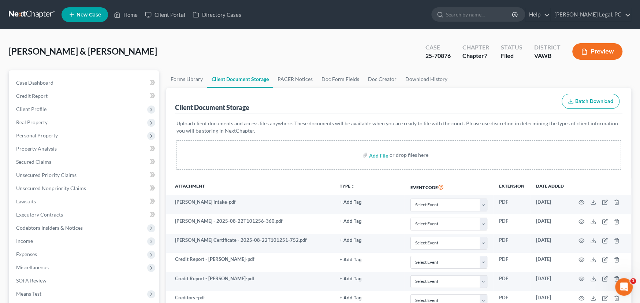
select select "0"
click at [31, 16] on link at bounding box center [32, 14] width 47 height 13
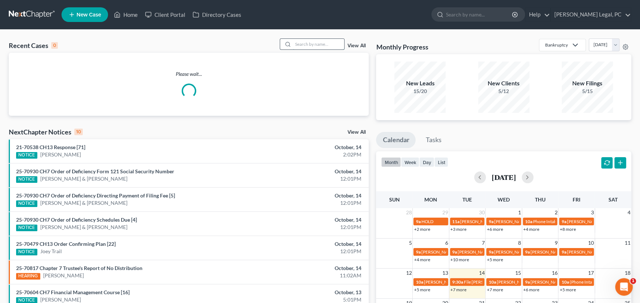
click at [310, 44] on input "search" at bounding box center [318, 44] width 51 height 11
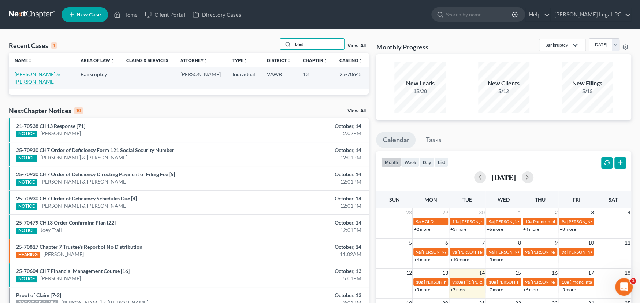
type input "bled"
click at [48, 75] on link "[PERSON_NAME] & [PERSON_NAME]" at bounding box center [37, 78] width 45 height 14
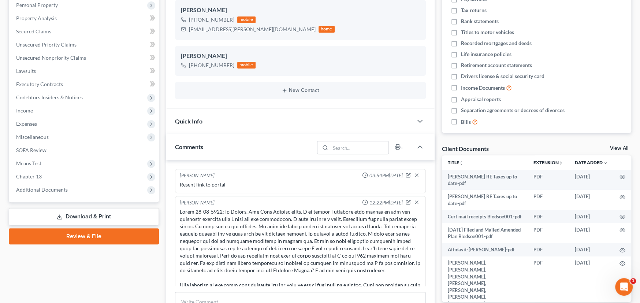
scroll to position [147, 0]
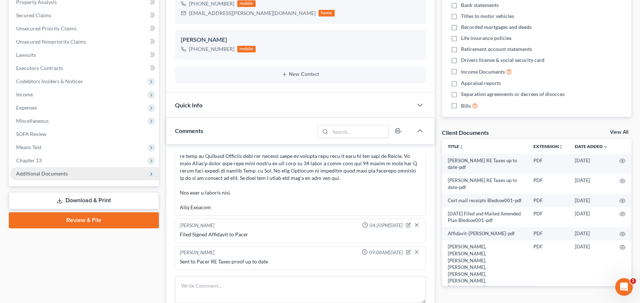
click at [42, 175] on span "Additional Documents" at bounding box center [42, 173] width 52 height 6
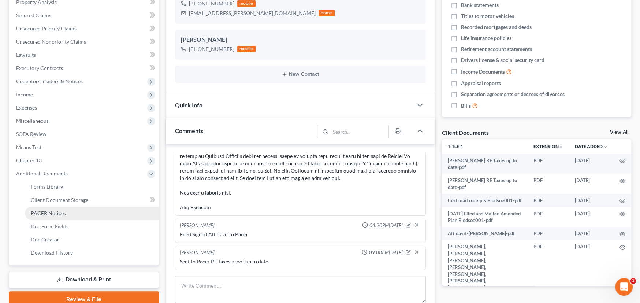
click at [47, 210] on span "PACER Notices" at bounding box center [48, 213] width 35 height 6
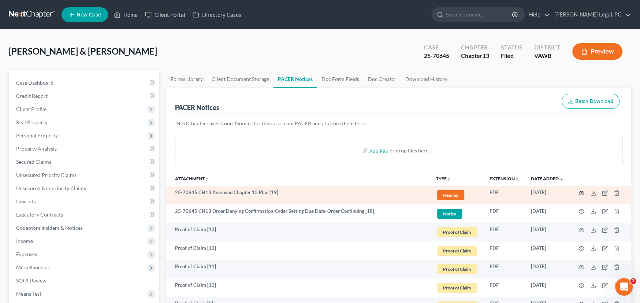
click at [580, 193] on icon "button" at bounding box center [582, 193] width 6 height 6
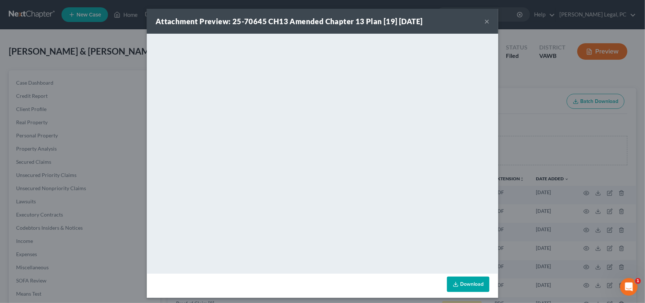
click at [485, 21] on button "×" at bounding box center [487, 21] width 5 height 9
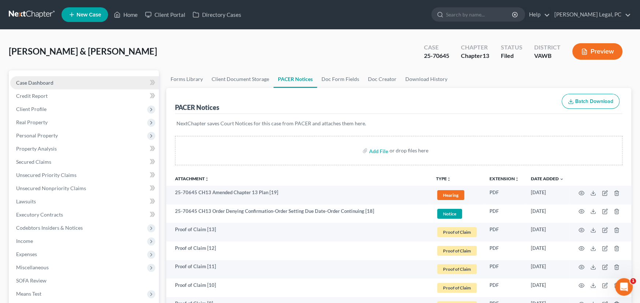
click at [24, 83] on span "Case Dashboard" at bounding box center [34, 82] width 37 height 6
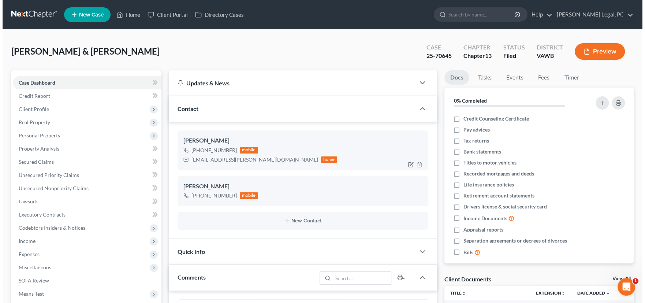
scroll to position [2084, 0]
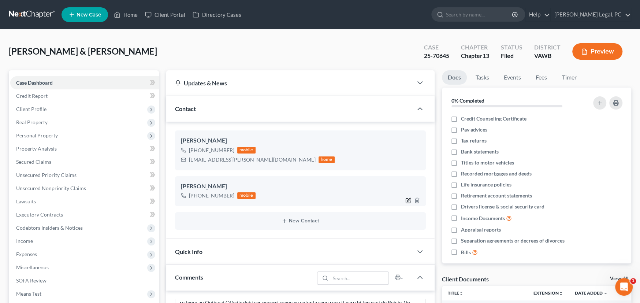
click at [406, 200] on icon "button" at bounding box center [408, 200] width 6 height 6
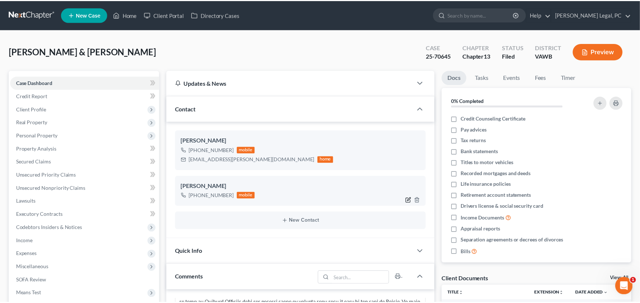
scroll to position [2077, 0]
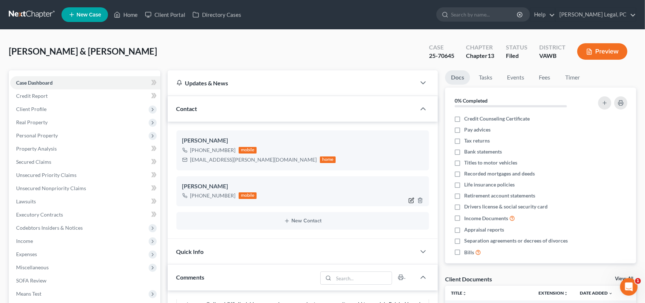
select select "0"
select select "1"
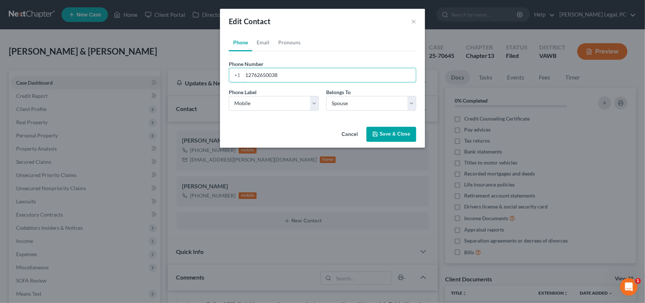
drag, startPoint x: 295, startPoint y: 76, endPoint x: 206, endPoint y: 78, distance: 88.3
click at [209, 78] on div "Edit Contact × Phone Email Pronouns Phone Number * +1 12762650038 Ext. Phone La…" at bounding box center [322, 151] width 645 height 303
drag, startPoint x: 284, startPoint y: 75, endPoint x: 212, endPoint y: 74, distance: 72.2
click at [212, 74] on div "Edit Contact × Phone Email Pronouns Phone Number * +1 2764920990 Ext. Phone Lab…" at bounding box center [322, 151] width 645 height 303
type input "2764920990"
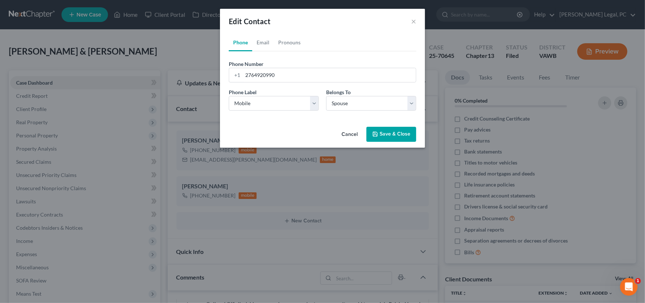
click at [395, 132] on button "Save & Close" at bounding box center [392, 134] width 50 height 15
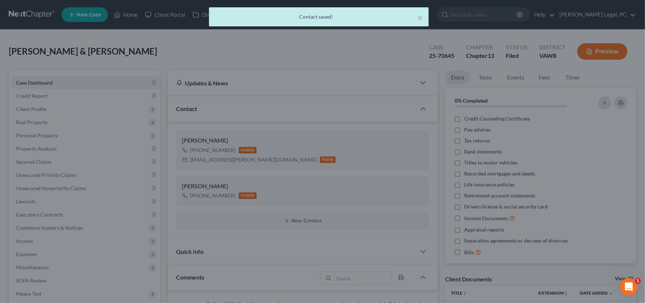
scroll to position [2084, 0]
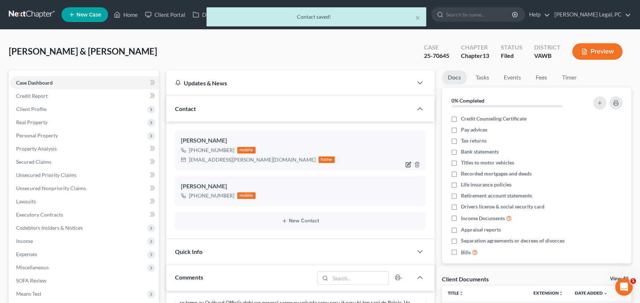
click at [407, 164] on icon "button" at bounding box center [408, 165] width 6 height 6
select select "0"
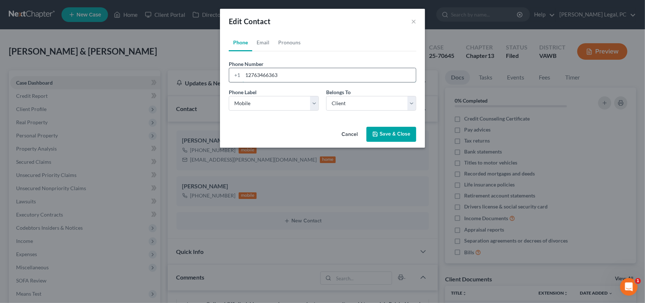
drag, startPoint x: 267, startPoint y: 75, endPoint x: 293, endPoint y: 75, distance: 26.4
click at [293, 75] on input "12763466363" at bounding box center [329, 75] width 173 height 14
type input "12763469005"
click at [388, 133] on button "Save & Close" at bounding box center [392, 134] width 50 height 15
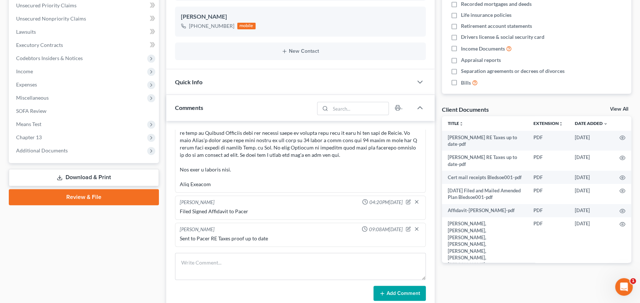
scroll to position [183, 0]
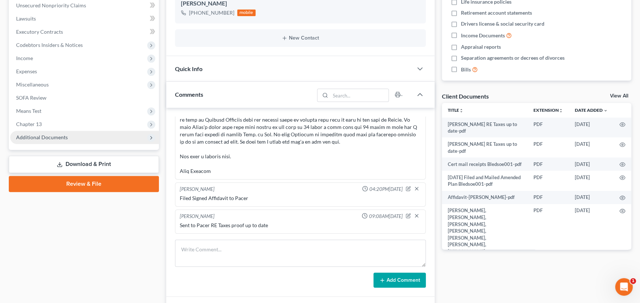
click at [61, 137] on span "Additional Documents" at bounding box center [42, 137] width 52 height 6
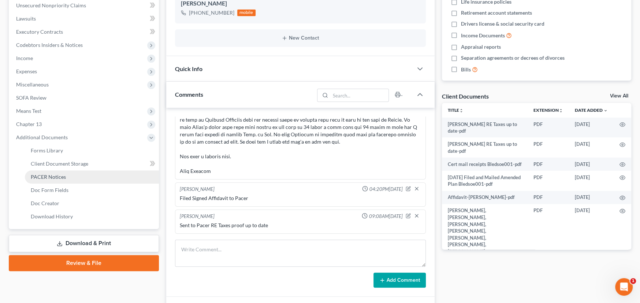
click at [57, 174] on span "PACER Notices" at bounding box center [48, 177] width 35 height 6
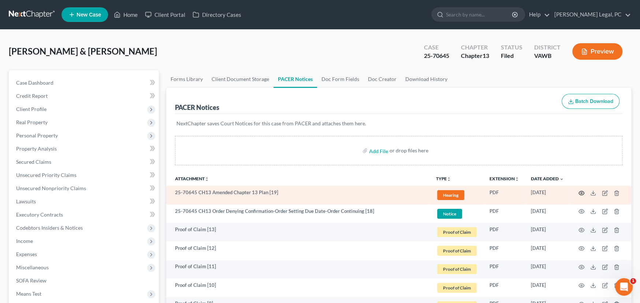
click at [580, 192] on icon "button" at bounding box center [582, 193] width 6 height 6
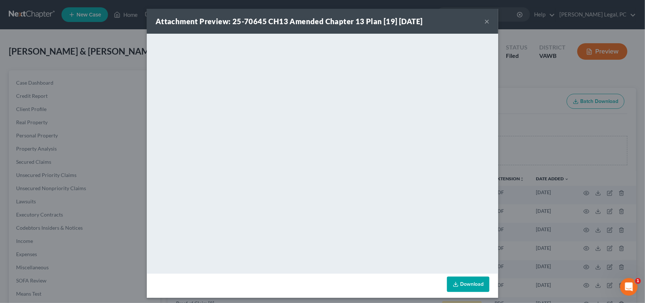
click at [485, 21] on button "×" at bounding box center [487, 21] width 5 height 9
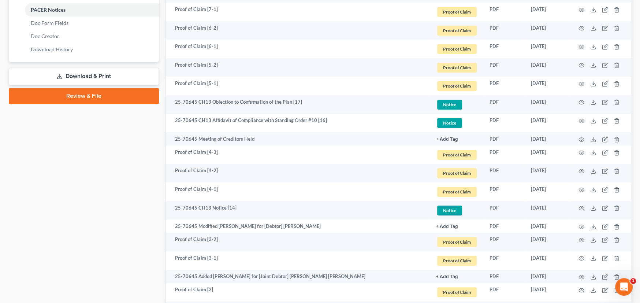
scroll to position [256, 0]
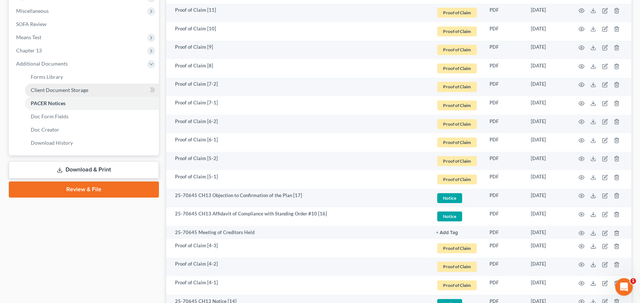
click at [63, 88] on span "Client Document Storage" at bounding box center [60, 90] width 58 height 6
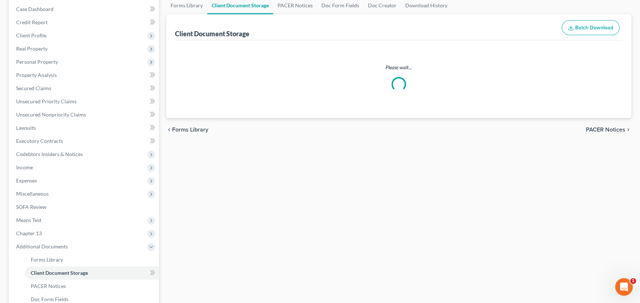
scroll to position [13, 0]
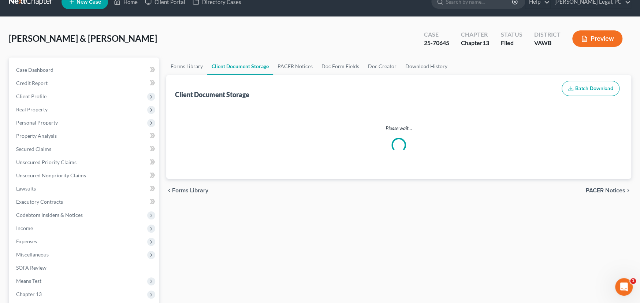
select select "0"
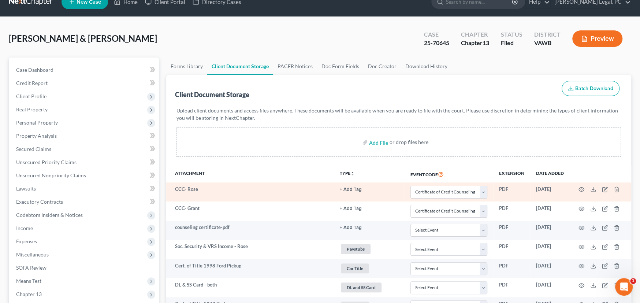
scroll to position [0, 0]
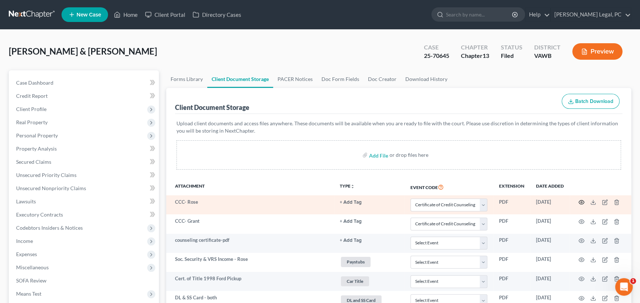
click at [581, 202] on circle "button" at bounding box center [581, 201] width 1 height 1
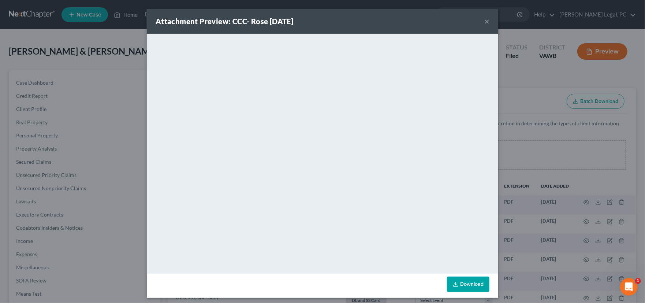
click at [485, 22] on button "×" at bounding box center [487, 21] width 5 height 9
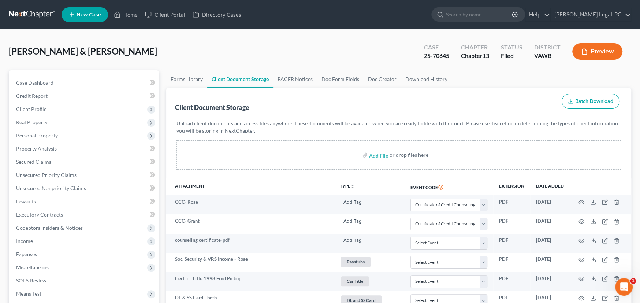
click at [25, 17] on link at bounding box center [32, 14] width 47 height 13
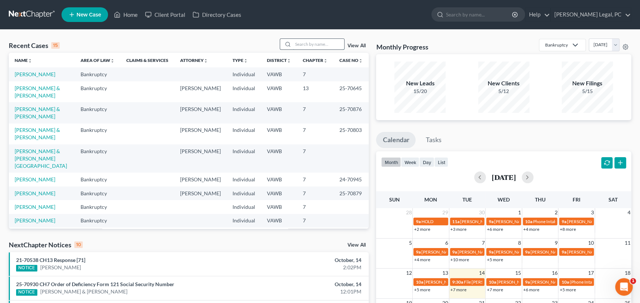
click at [301, 46] on input "search" at bounding box center [318, 44] width 51 height 11
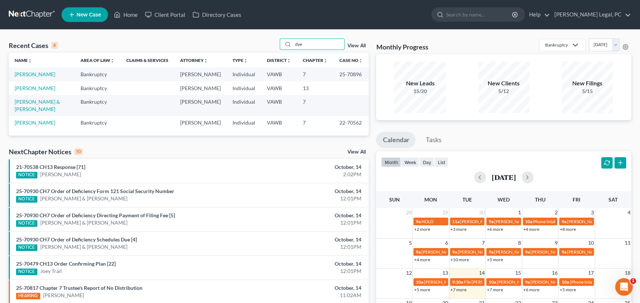
type input "dye"
click at [25, 76] on link "[PERSON_NAME]" at bounding box center [35, 74] width 41 height 6
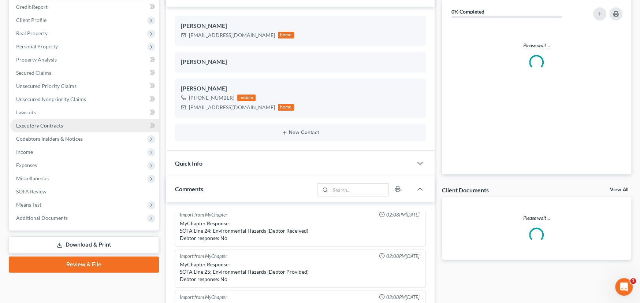
scroll to position [183, 0]
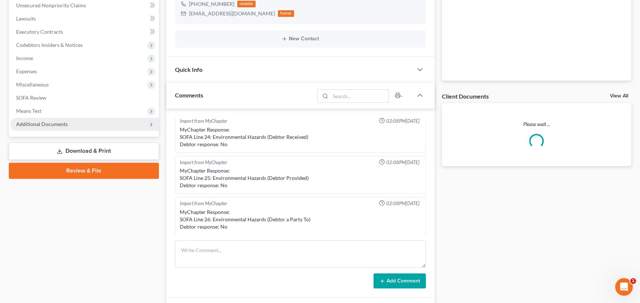
click at [45, 124] on span "Additional Documents" at bounding box center [42, 124] width 52 height 6
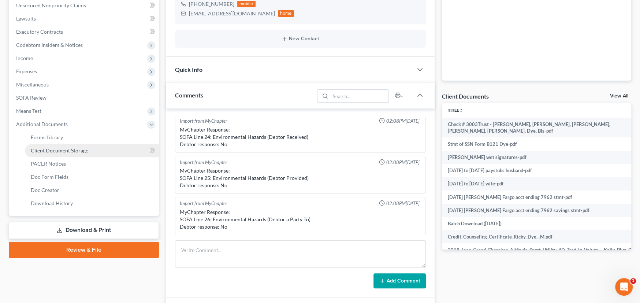
click at [60, 148] on span "Client Document Storage" at bounding box center [60, 150] width 58 height 6
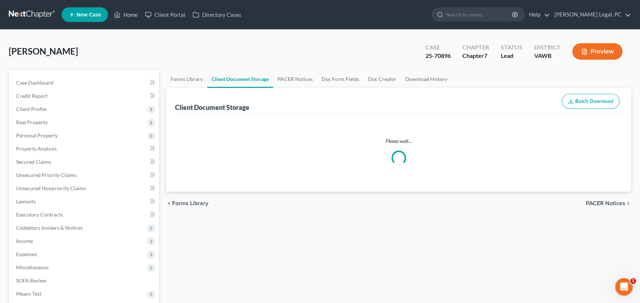
select select "0"
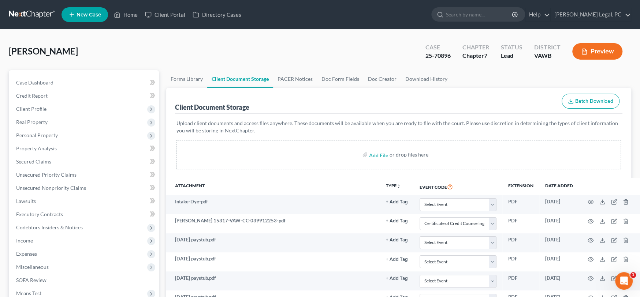
select select "0"
click at [41, 85] on link "Case Dashboard" at bounding box center [84, 82] width 149 height 13
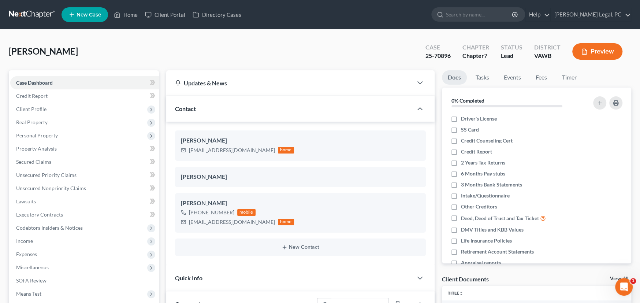
scroll to position [195, 0]
click at [30, 14] on link at bounding box center [32, 14] width 47 height 13
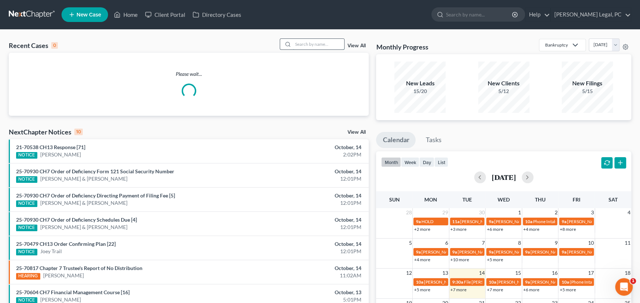
drag, startPoint x: 308, startPoint y: 45, endPoint x: 297, endPoint y: 44, distance: 11.1
click at [308, 45] on input "search" at bounding box center [318, 44] width 51 height 11
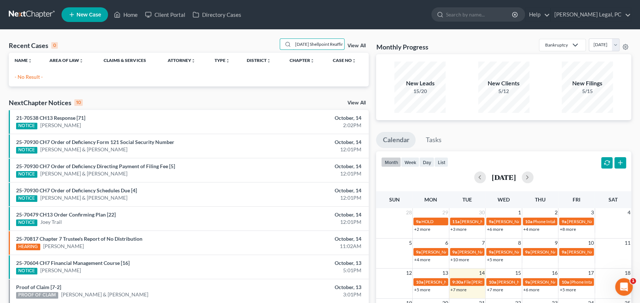
scroll to position [0, 60]
drag, startPoint x: 292, startPoint y: 44, endPoint x: 356, endPoint y: 41, distance: 64.2
click at [356, 41] on div "[DATE] Shellpoint Reaffirmation Agreement-[PERSON_NAME] View All" at bounding box center [324, 43] width 89 height 11
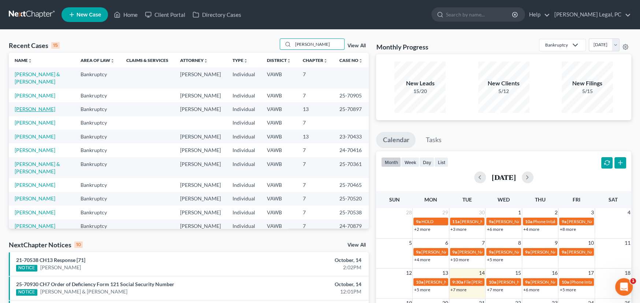
type input "[PERSON_NAME]"
click at [29, 106] on link "[PERSON_NAME]" at bounding box center [35, 109] width 41 height 6
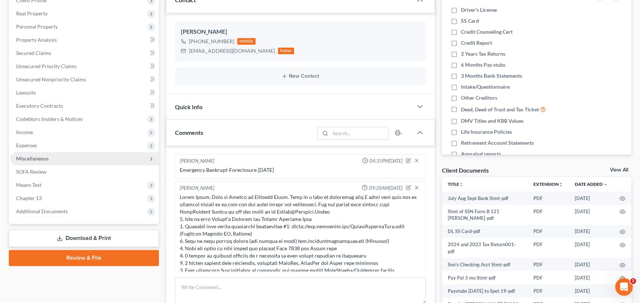
scroll to position [195, 0]
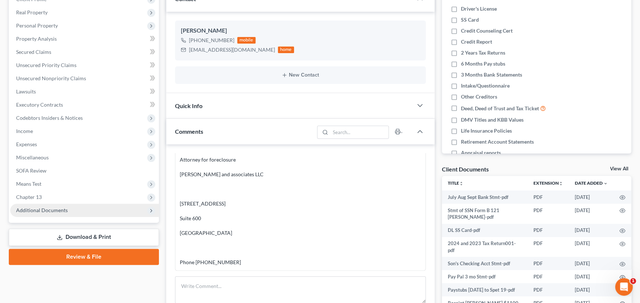
click at [42, 210] on span "Additional Documents" at bounding box center [42, 210] width 52 height 6
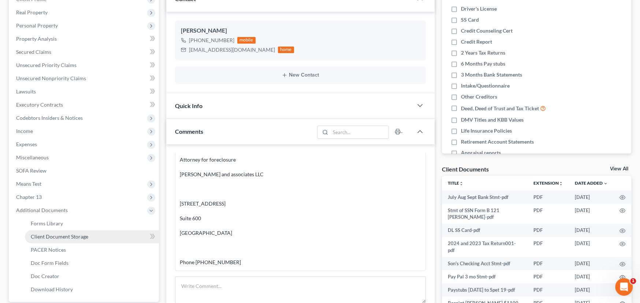
click at [52, 235] on span "Client Document Storage" at bounding box center [60, 236] width 58 height 6
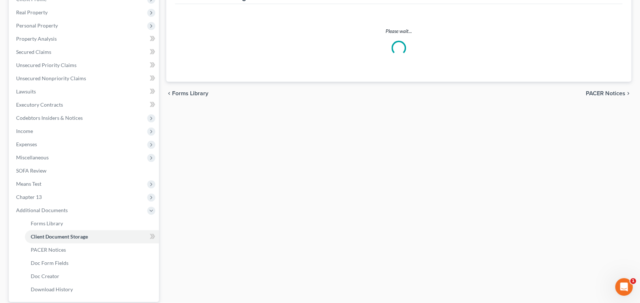
scroll to position [28, 0]
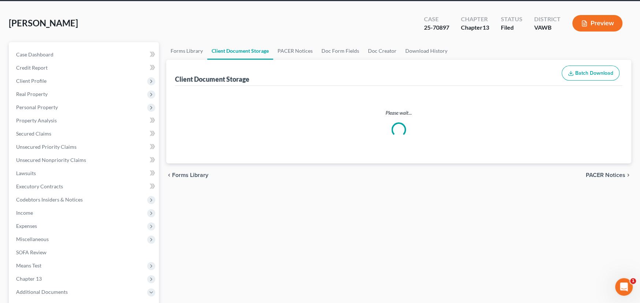
select select "0"
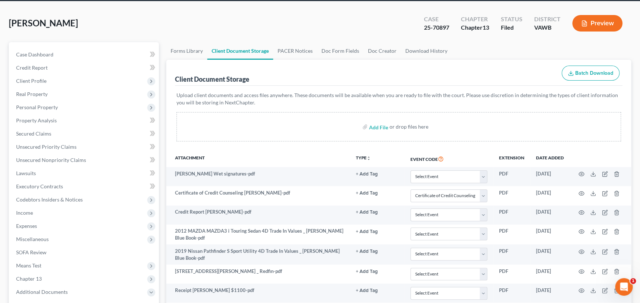
scroll to position [0, 0]
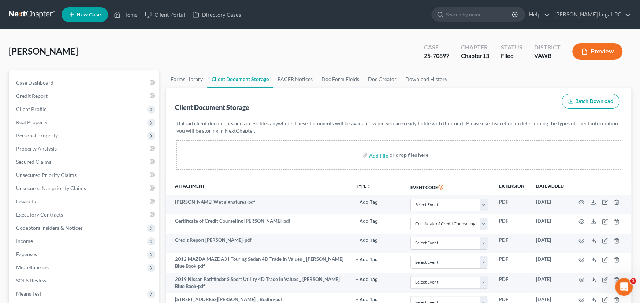
select select "0"
click at [20, 14] on link at bounding box center [32, 14] width 47 height 13
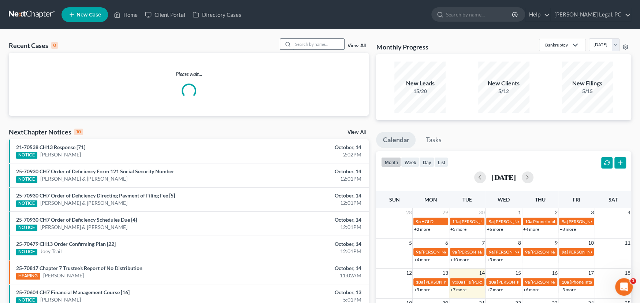
click at [303, 45] on input "search" at bounding box center [318, 44] width 51 height 11
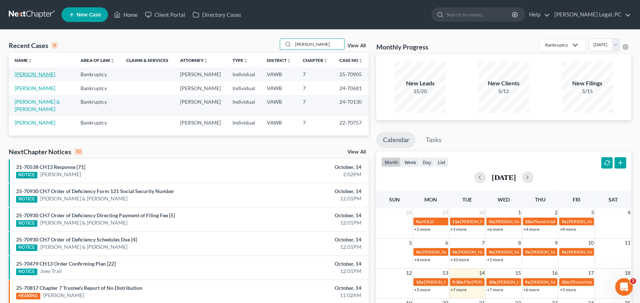
type input "[PERSON_NAME]"
click at [39, 74] on link "[PERSON_NAME]" at bounding box center [35, 74] width 41 height 6
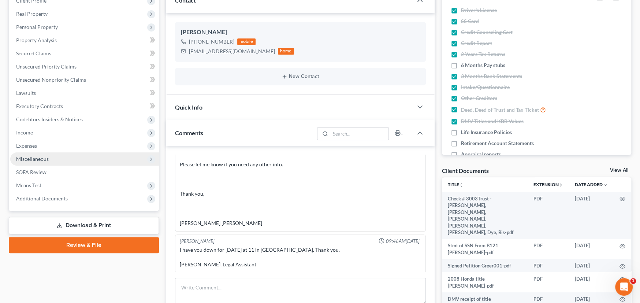
scroll to position [110, 0]
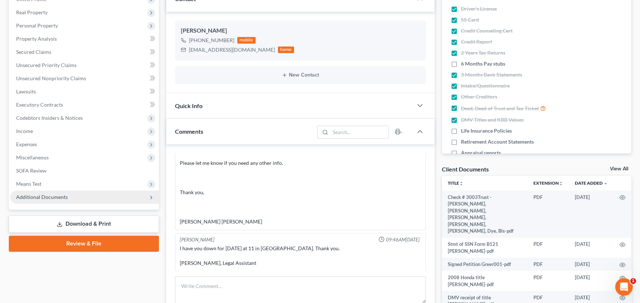
click at [53, 196] on span "Additional Documents" at bounding box center [42, 197] width 52 height 6
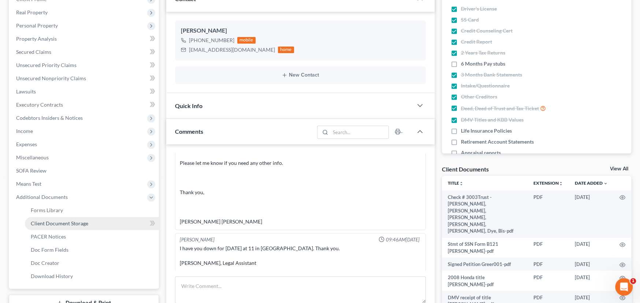
click at [57, 222] on span "Client Document Storage" at bounding box center [60, 223] width 58 height 6
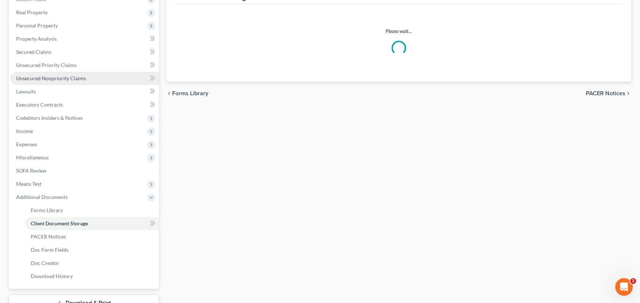
scroll to position [28, 0]
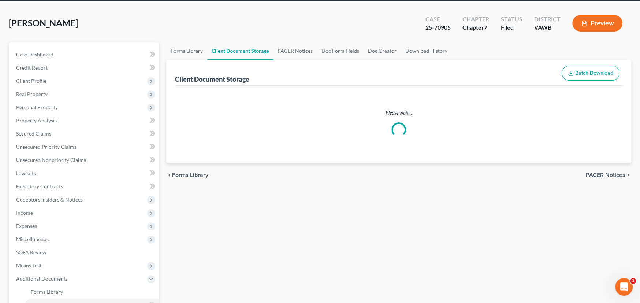
select select "0"
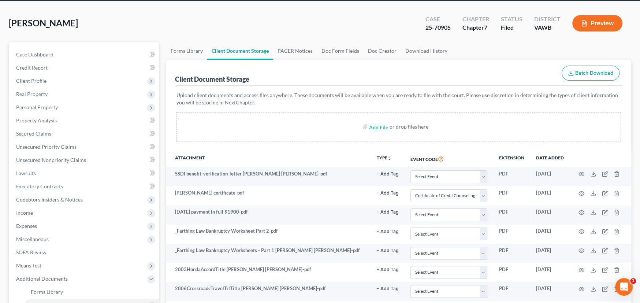
scroll to position [0, 0]
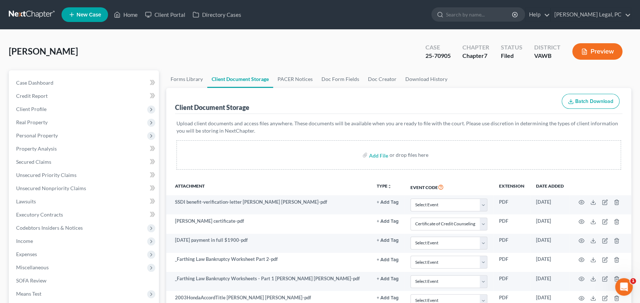
select select "0"
click at [20, 15] on link at bounding box center [32, 14] width 47 height 13
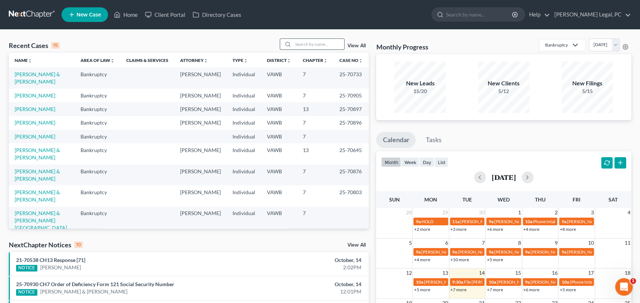
click at [314, 46] on input "search" at bounding box center [318, 44] width 51 height 11
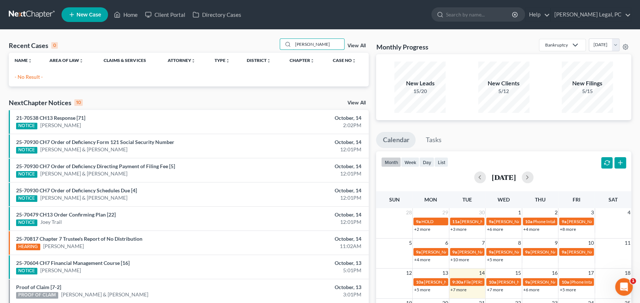
drag, startPoint x: 317, startPoint y: 42, endPoint x: 195, endPoint y: 26, distance: 123.8
click at [195, 26] on div "Home New Case Client Portal Directory Cases [PERSON_NAME] Legal, PC [PERSON_NAM…" at bounding box center [320, 211] width 640 height 423
click at [315, 45] on input "[PERSON_NAME]" at bounding box center [318, 44] width 51 height 11
drag, startPoint x: 315, startPoint y: 45, endPoint x: 259, endPoint y: 34, distance: 57.0
click at [259, 34] on div "Recent Cases 0 [PERSON_NAME] View All Name unfold_more expand_more expand_less …" at bounding box center [320, 220] width 640 height 380
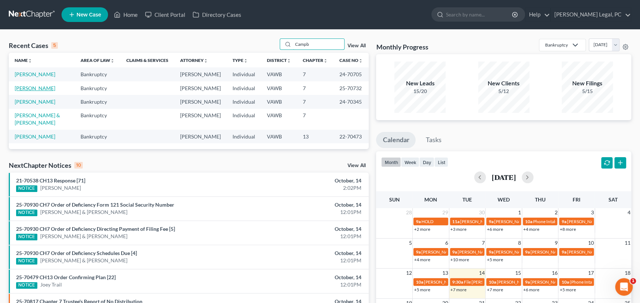
type input "Campb"
click at [36, 86] on link "[PERSON_NAME]" at bounding box center [35, 88] width 41 height 6
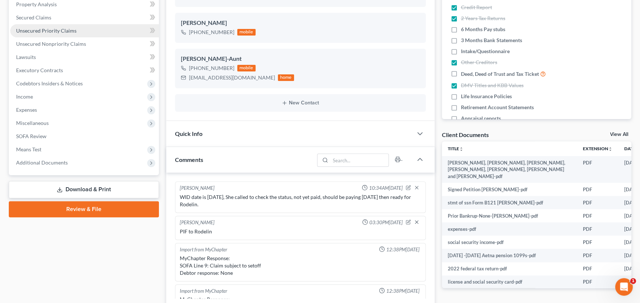
scroll to position [457, 0]
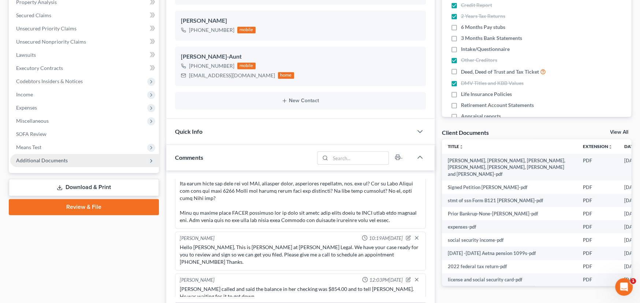
click at [36, 161] on span "Additional Documents" at bounding box center [42, 160] width 52 height 6
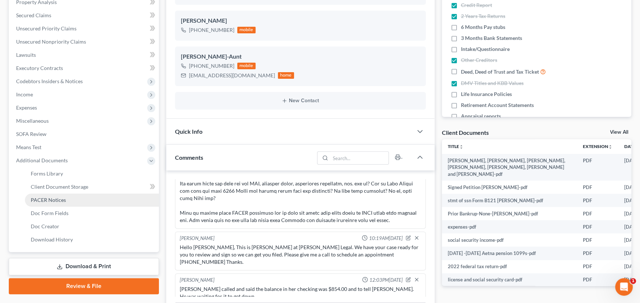
click at [53, 200] on span "PACER Notices" at bounding box center [48, 200] width 35 height 6
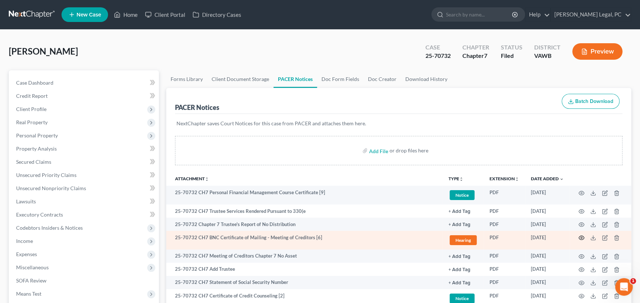
click at [580, 236] on icon "button" at bounding box center [582, 238] width 6 height 6
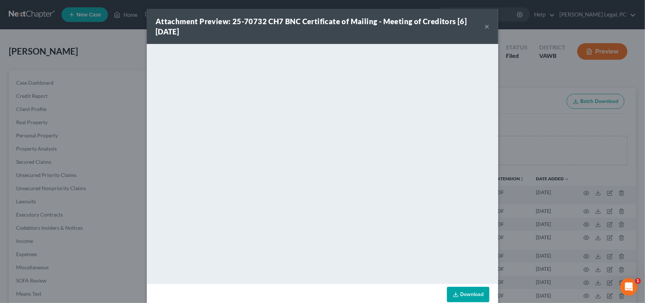
click at [485, 27] on button "×" at bounding box center [487, 26] width 5 height 9
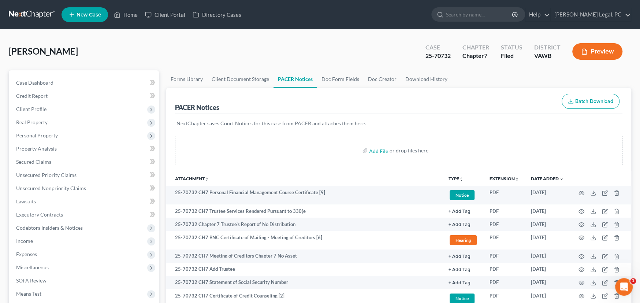
click at [45, 14] on link at bounding box center [32, 14] width 47 height 13
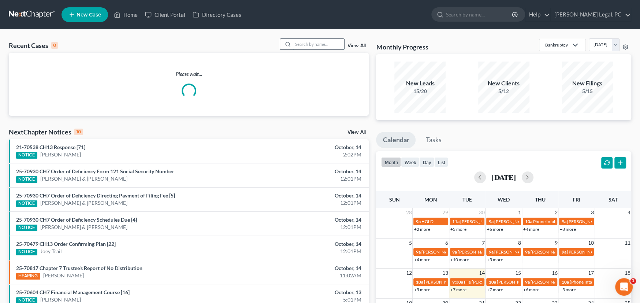
click at [318, 40] on input "search" at bounding box center [318, 44] width 51 height 11
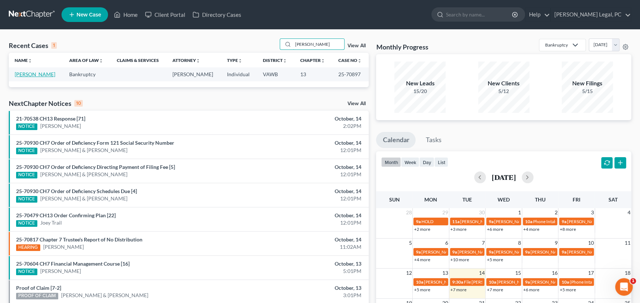
type input "JOy Lee"
click at [21, 74] on link "[PERSON_NAME]" at bounding box center [35, 74] width 41 height 6
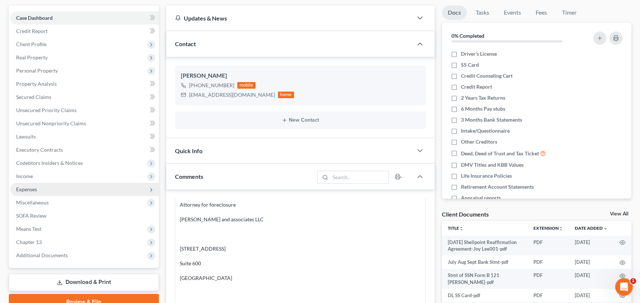
scroll to position [73, 0]
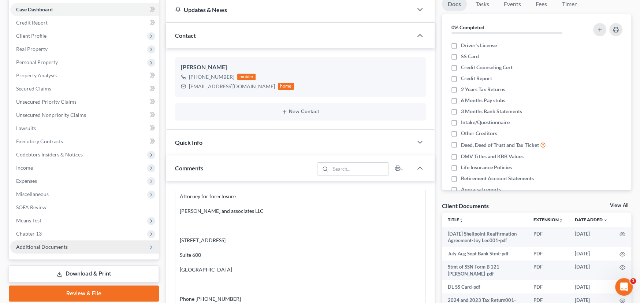
click at [53, 249] on span "Additional Documents" at bounding box center [84, 246] width 149 height 13
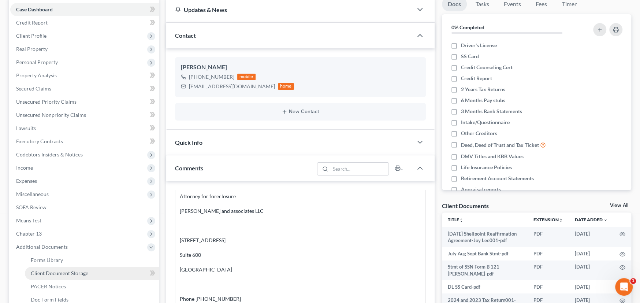
click at [56, 268] on link "Client Document Storage" at bounding box center [92, 273] width 134 height 13
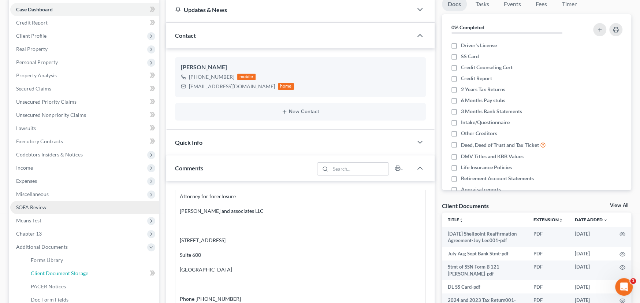
select select "0"
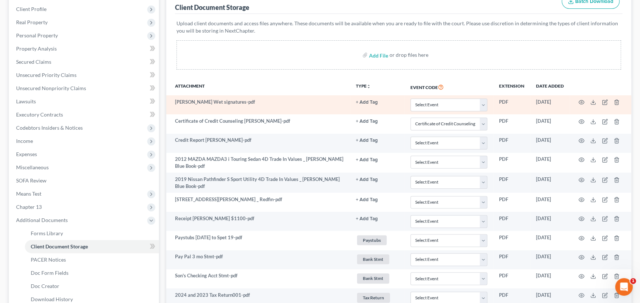
scroll to position [220, 0]
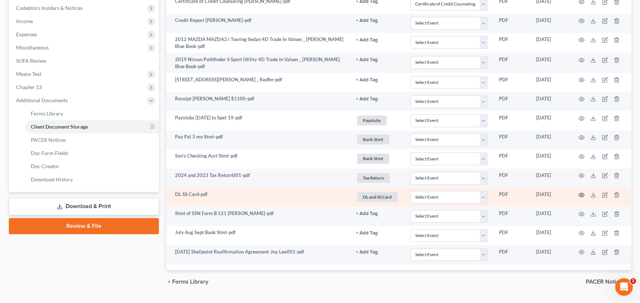
click at [580, 196] on icon "button" at bounding box center [582, 195] width 6 height 6
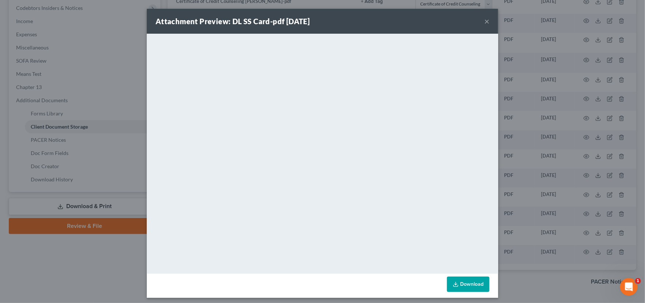
click at [485, 21] on button "×" at bounding box center [487, 21] width 5 height 9
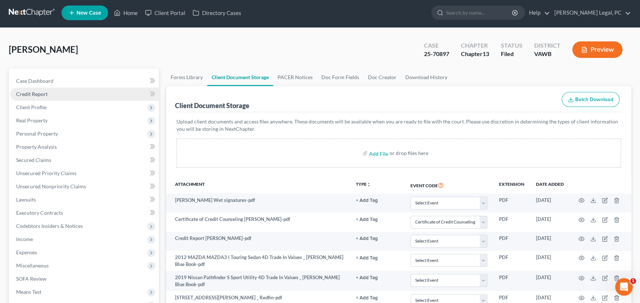
scroll to position [0, 0]
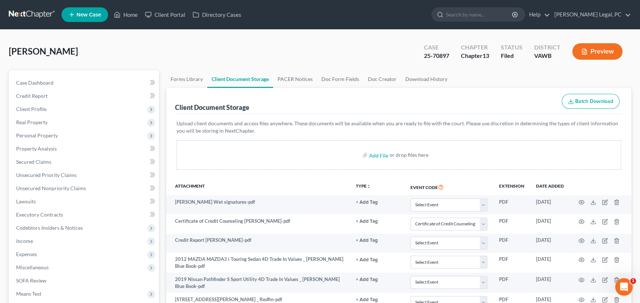
click at [23, 12] on link at bounding box center [32, 14] width 47 height 13
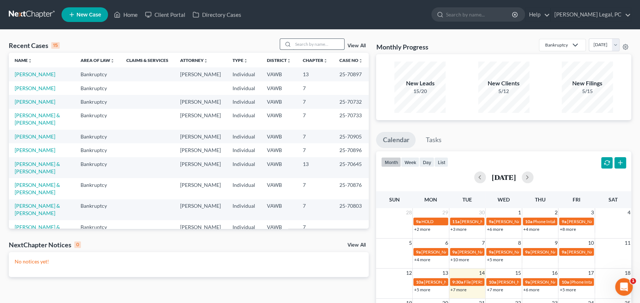
click at [299, 41] on input "search" at bounding box center [318, 44] width 51 height 11
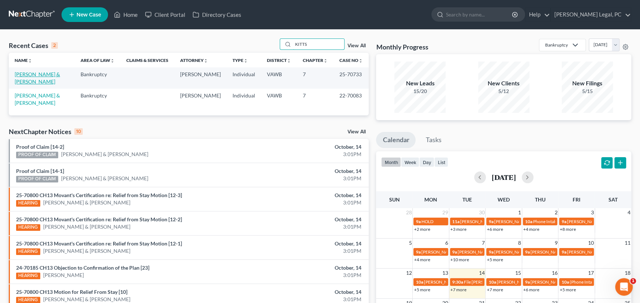
type input "KITTS"
click at [36, 75] on link "[PERSON_NAME] & [PERSON_NAME]" at bounding box center [37, 78] width 45 height 14
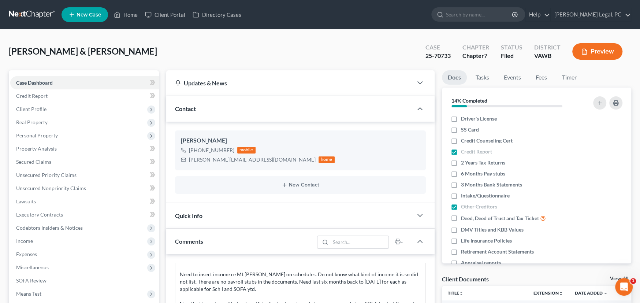
click at [39, 14] on link at bounding box center [32, 14] width 47 height 13
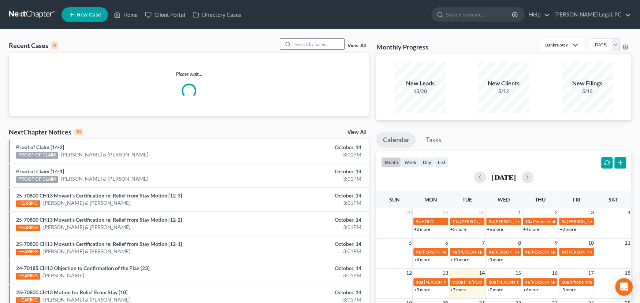
click at [302, 45] on input "search" at bounding box center [318, 44] width 51 height 11
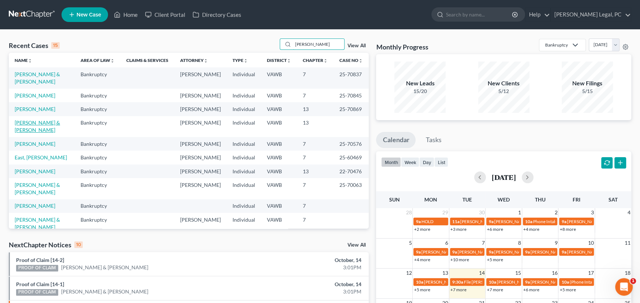
type input "[PERSON_NAME]"
click at [40, 119] on link "[PERSON_NAME] & [PERSON_NAME]" at bounding box center [37, 126] width 45 height 14
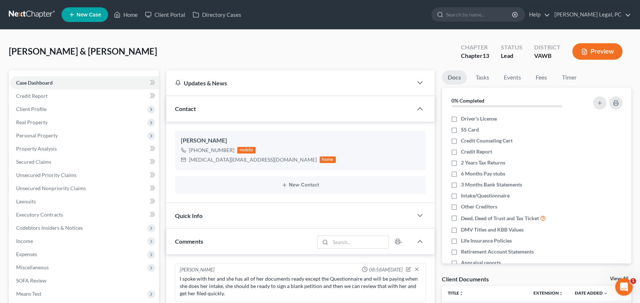
click at [30, 11] on link at bounding box center [32, 14] width 47 height 13
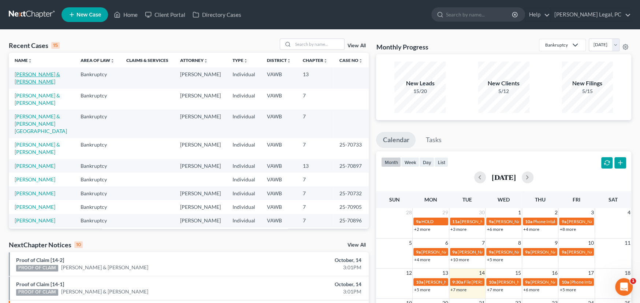
click at [53, 72] on link "[PERSON_NAME] & [PERSON_NAME]" at bounding box center [37, 78] width 45 height 14
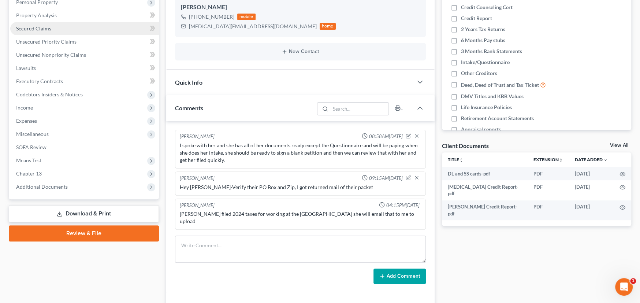
scroll to position [147, 0]
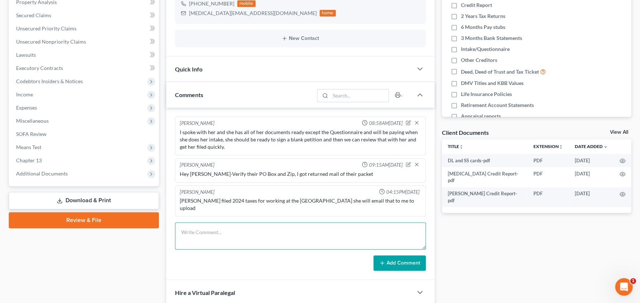
drag, startPoint x: 204, startPoint y: 222, endPoint x: 240, endPoint y: 216, distance: 36.5
click at [204, 222] on textarea at bounding box center [300, 235] width 251 height 27
type textarea "To [PERSON_NAME]"
click at [393, 260] on button "Add Comment" at bounding box center [400, 262] width 52 height 15
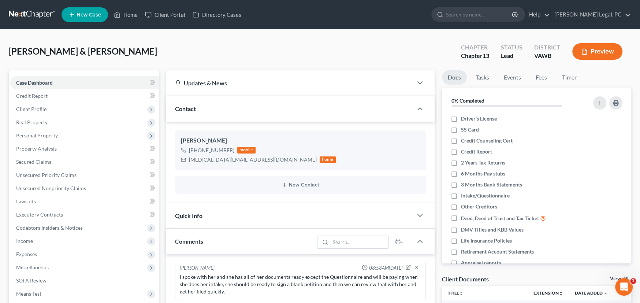
scroll to position [0, 0]
click at [29, 14] on link at bounding box center [32, 14] width 47 height 13
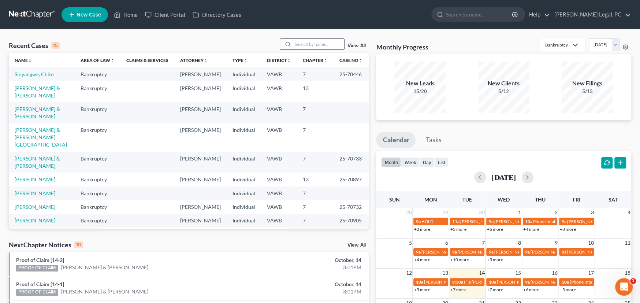
click at [304, 45] on input "search" at bounding box center [318, 44] width 51 height 11
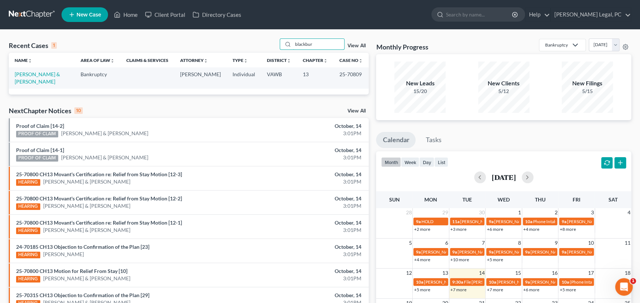
drag, startPoint x: 321, startPoint y: 44, endPoint x: 189, endPoint y: 32, distance: 132.1
click at [189, 32] on div "Recent Cases 1 blackbur View All Name unfold_more expand_more expand_less Area …" at bounding box center [320, 220] width 640 height 380
type input "patterson"
click at [24, 74] on link "[PERSON_NAME] & [PERSON_NAME]" at bounding box center [37, 78] width 45 height 14
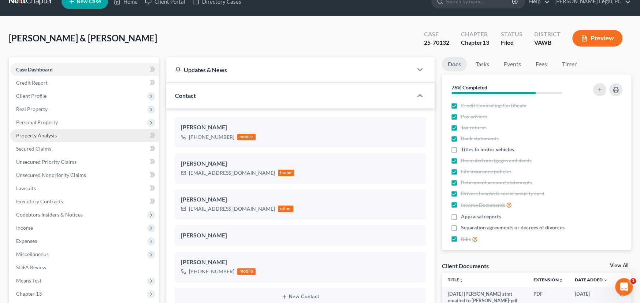
scroll to position [110, 0]
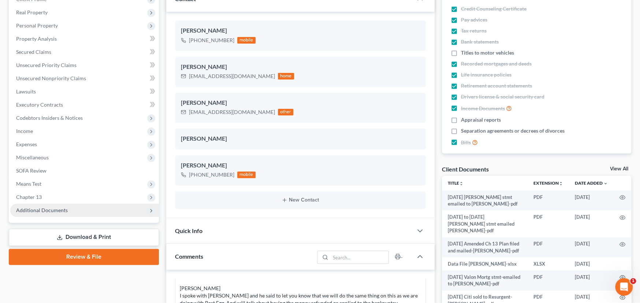
click at [32, 212] on span "Additional Documents" at bounding box center [42, 210] width 52 height 6
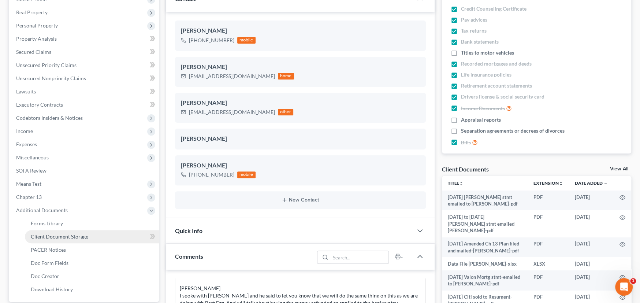
click at [42, 238] on span "Client Document Storage" at bounding box center [60, 236] width 58 height 6
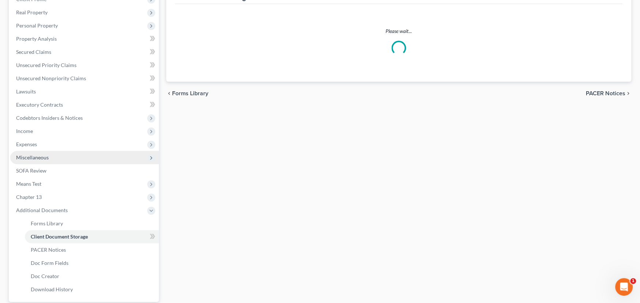
select select "0"
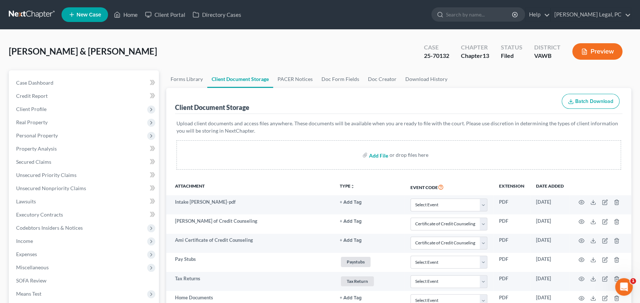
click at [380, 156] on input "file" at bounding box center [378, 154] width 18 height 13
click at [375, 152] on input "file" at bounding box center [378, 154] width 18 height 13
type input "C:\fakepath\Scanned - Apr 2025.pdf"
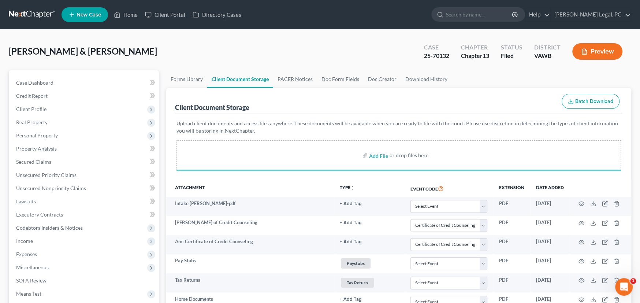
select select "0"
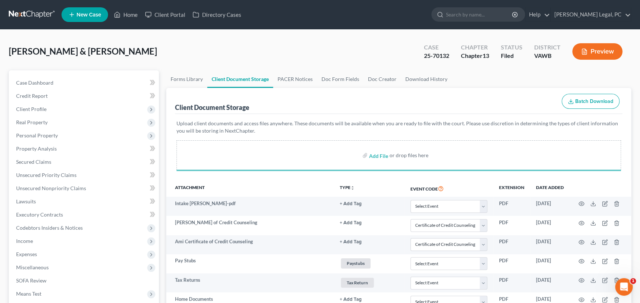
select select "0"
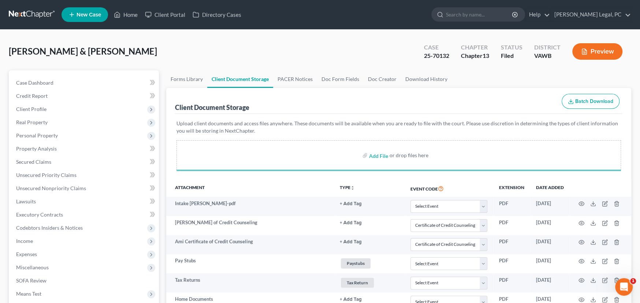
select select "0"
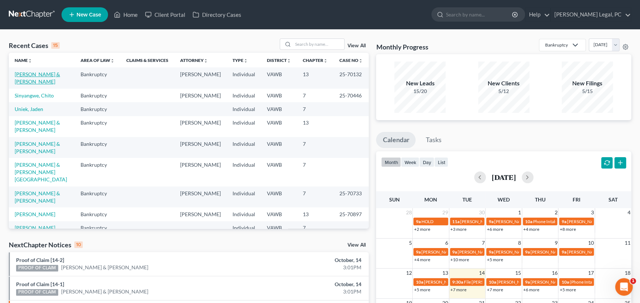
click at [33, 77] on link "[PERSON_NAME] & [PERSON_NAME]" at bounding box center [37, 78] width 45 height 14
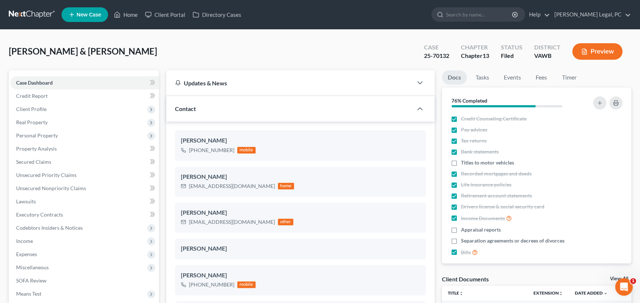
scroll to position [982, 0]
drag, startPoint x: 451, startPoint y: 55, endPoint x: 414, endPoint y: 53, distance: 37.8
click at [414, 53] on div "[PERSON_NAME] & [PERSON_NAME] Upgraded Case 25-70132 Chapter Chapter 13 Status …" at bounding box center [320, 54] width 623 height 32
copy div "25-70132"
